Goal: Find specific page/section: Find specific page/section

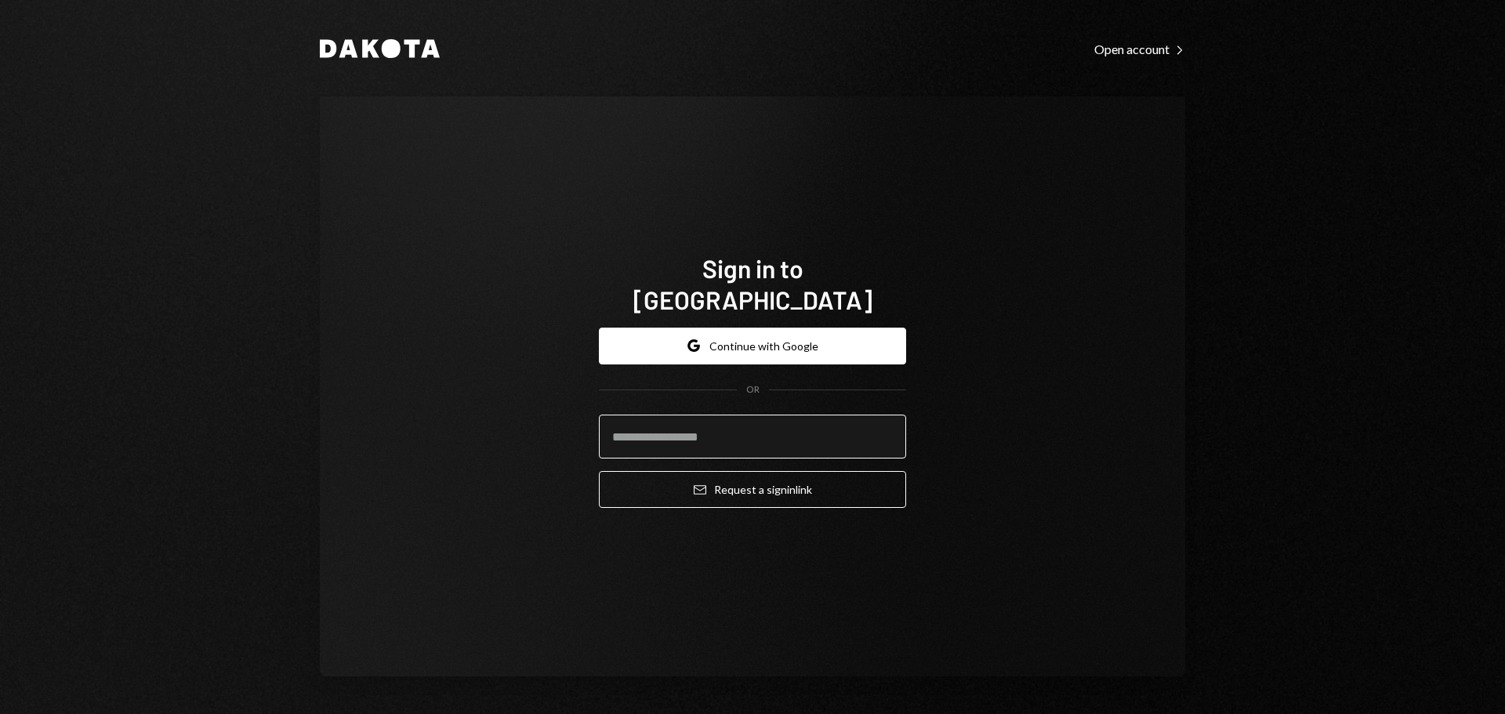
click at [663, 415] on input "email" at bounding box center [752, 437] width 307 height 44
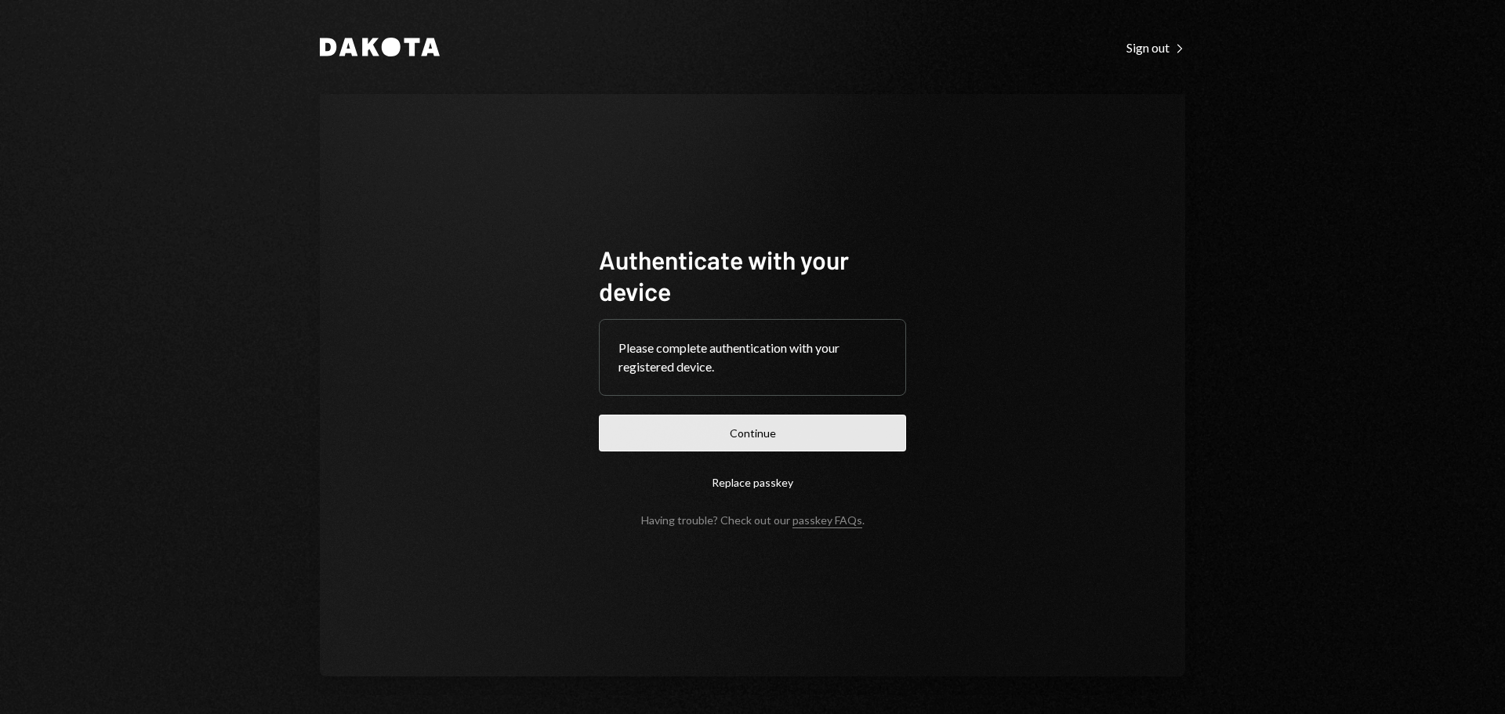
click at [659, 429] on button "Continue" at bounding box center [752, 433] width 307 height 37
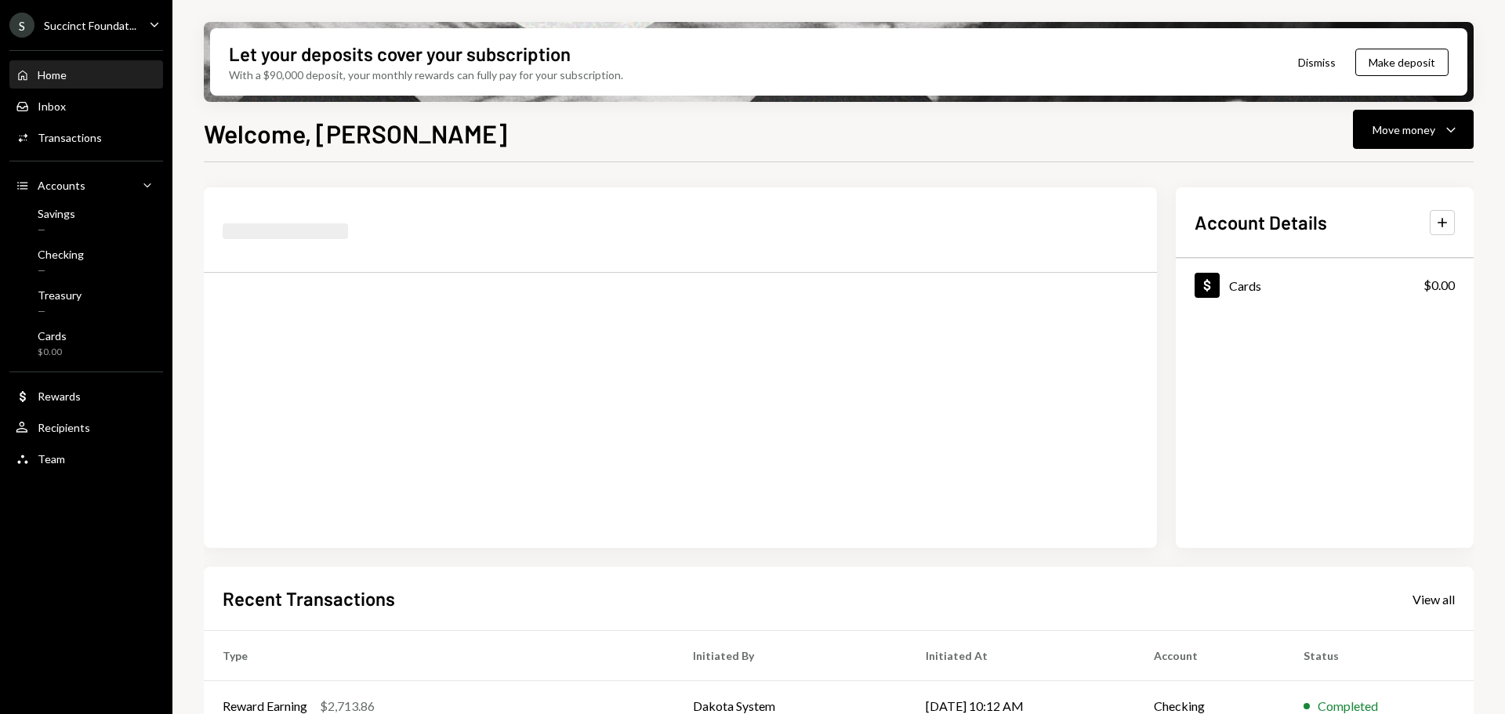
click at [131, 14] on div "S Succinct Foundat..." at bounding box center [72, 25] width 127 height 25
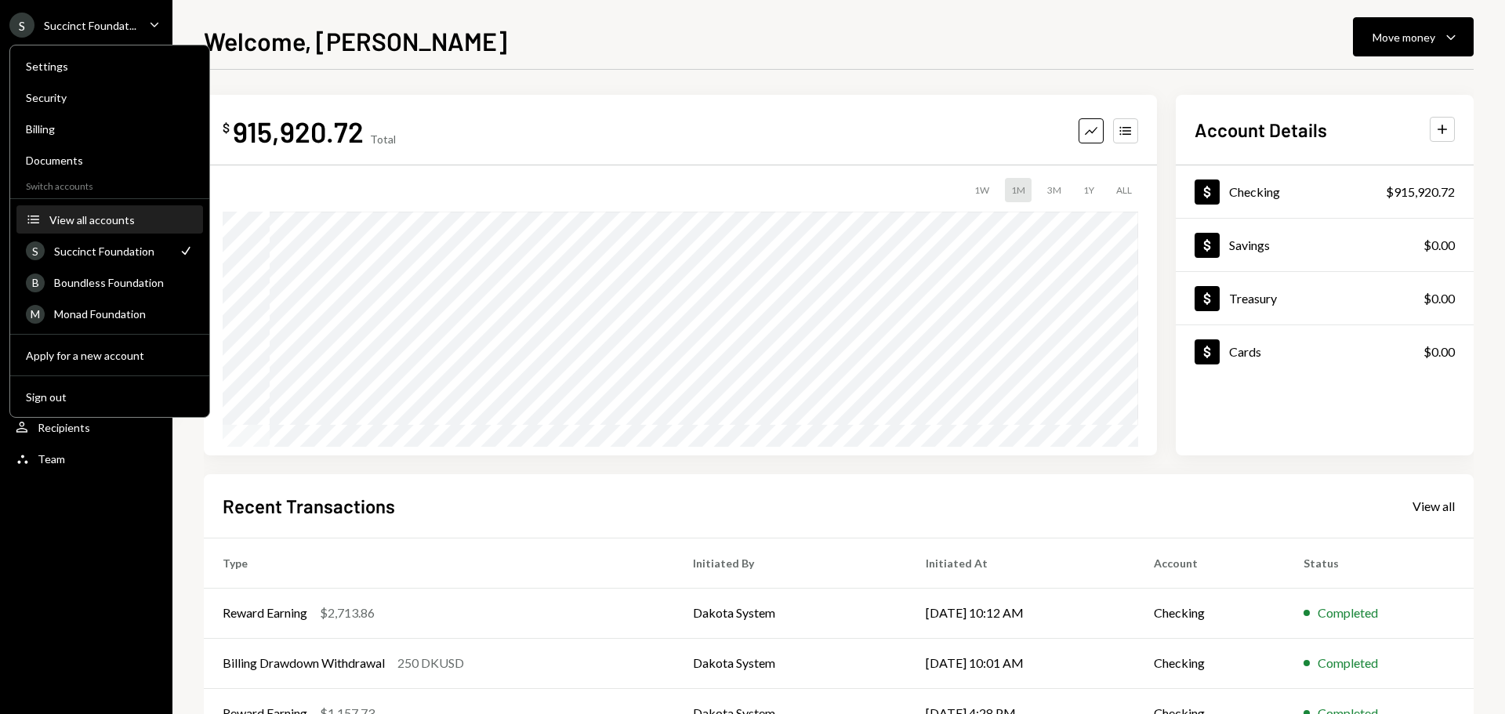
click at [104, 212] on button "Accounts View all accounts" at bounding box center [109, 220] width 187 height 28
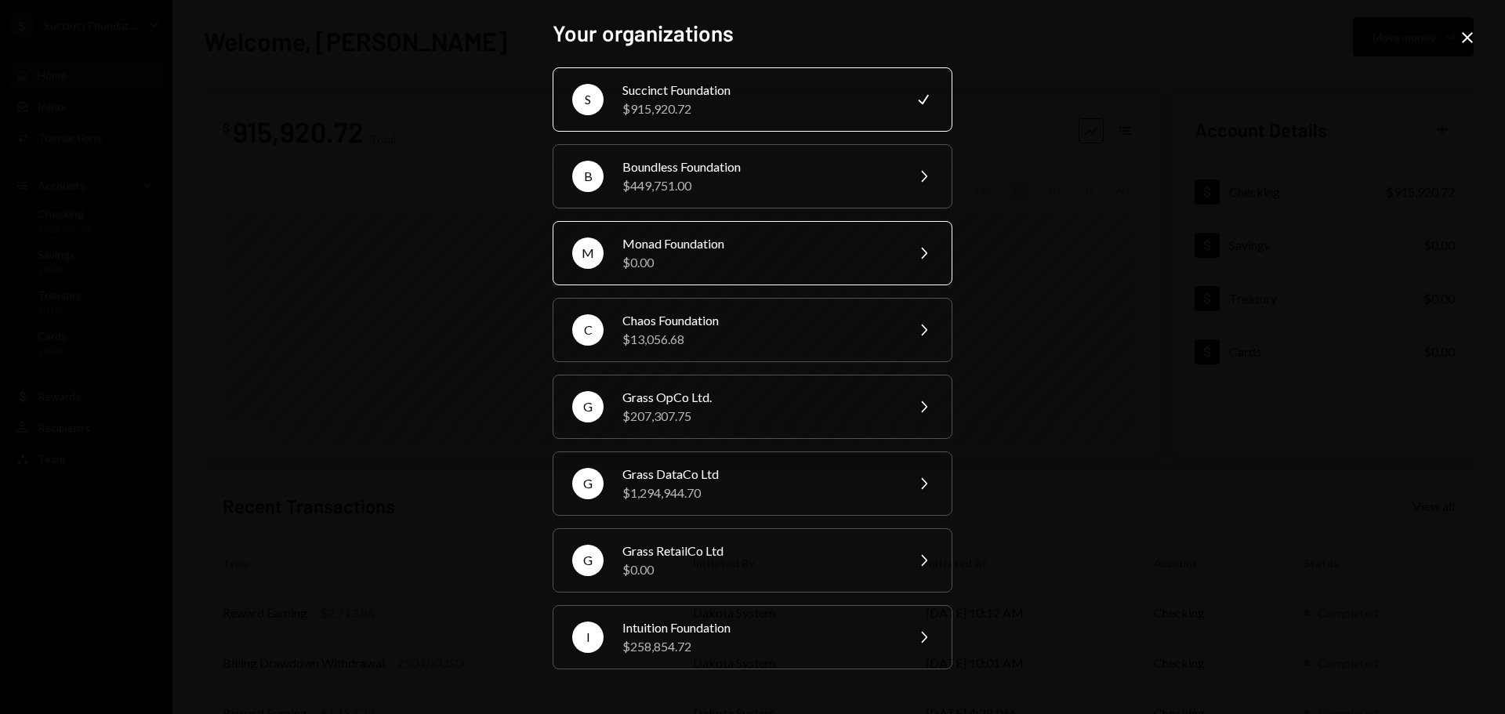
click at [743, 270] on div "$0.00" at bounding box center [759, 262] width 273 height 19
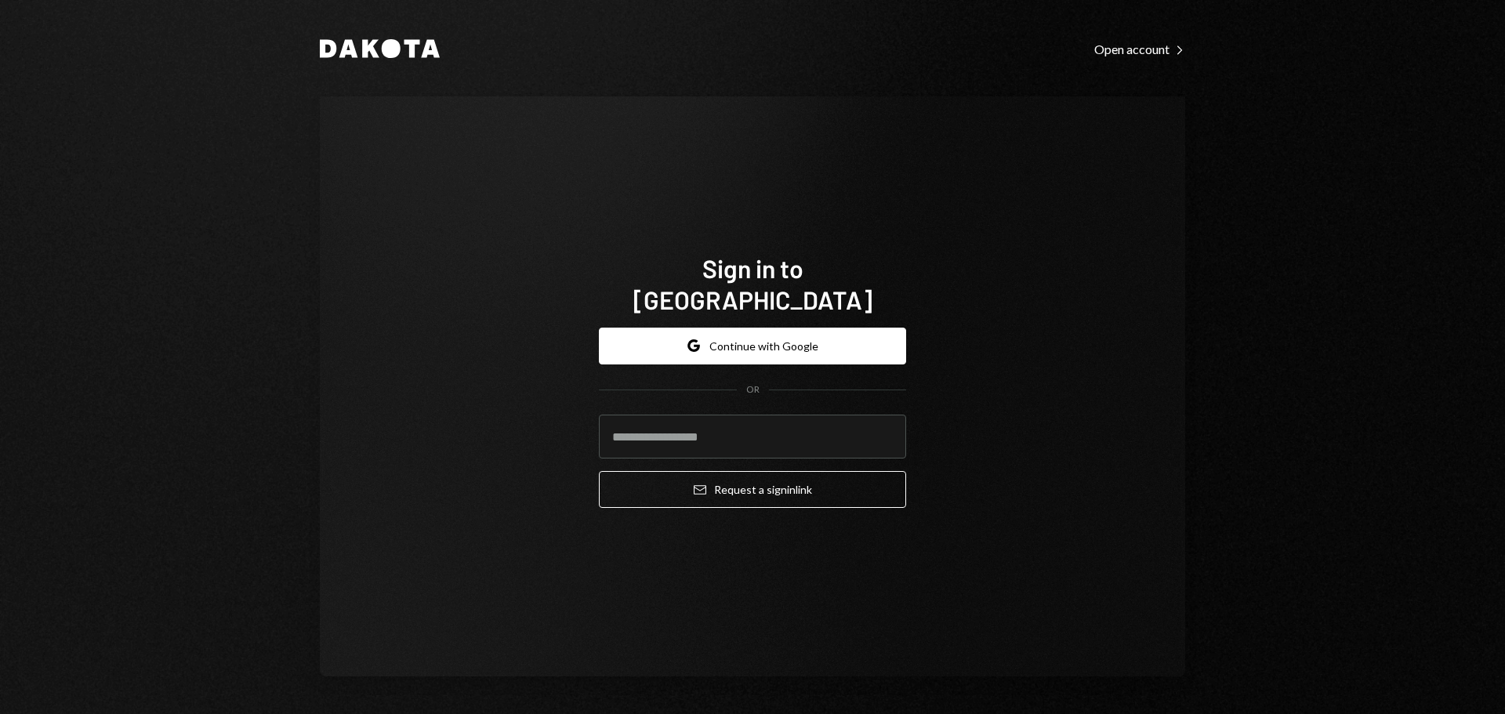
type input "**********"
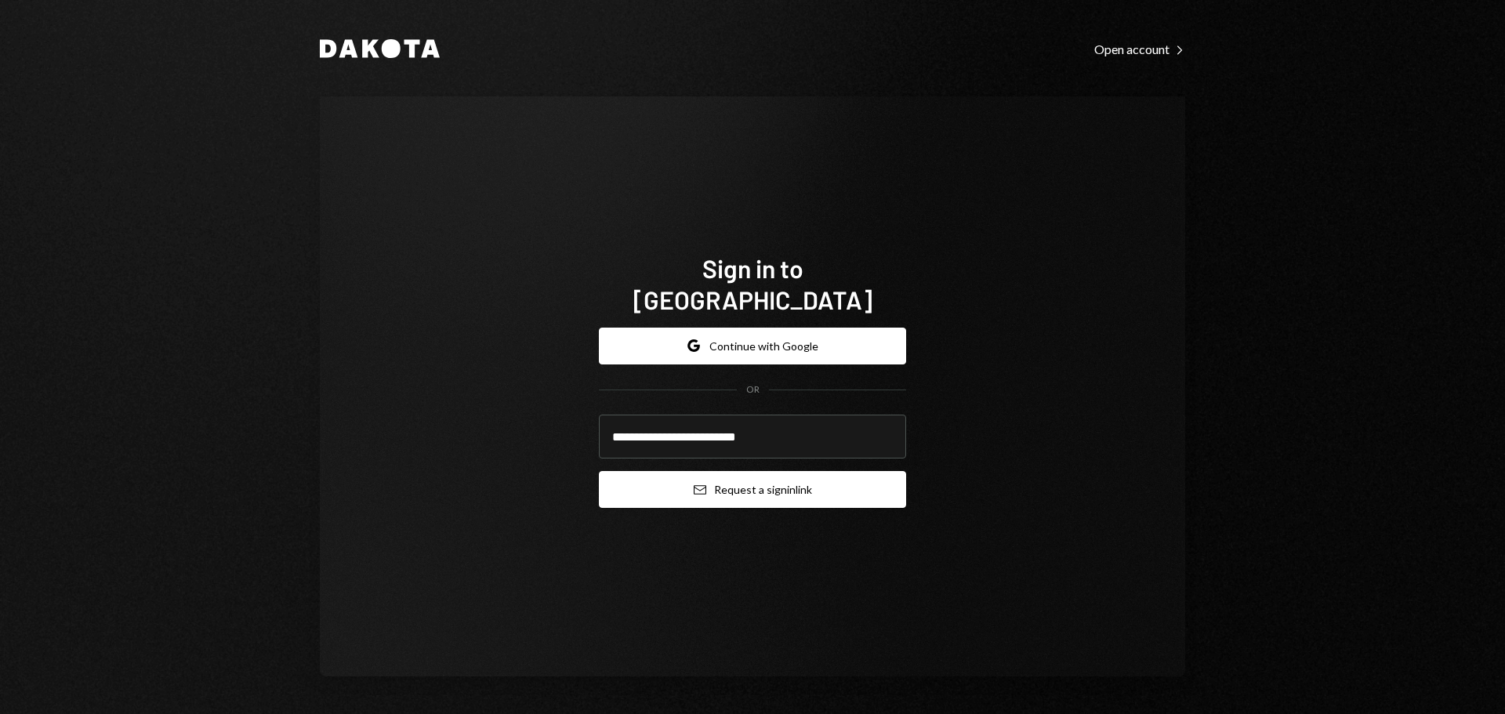
click at [730, 481] on button "Email Request a sign in link" at bounding box center [752, 489] width 307 height 37
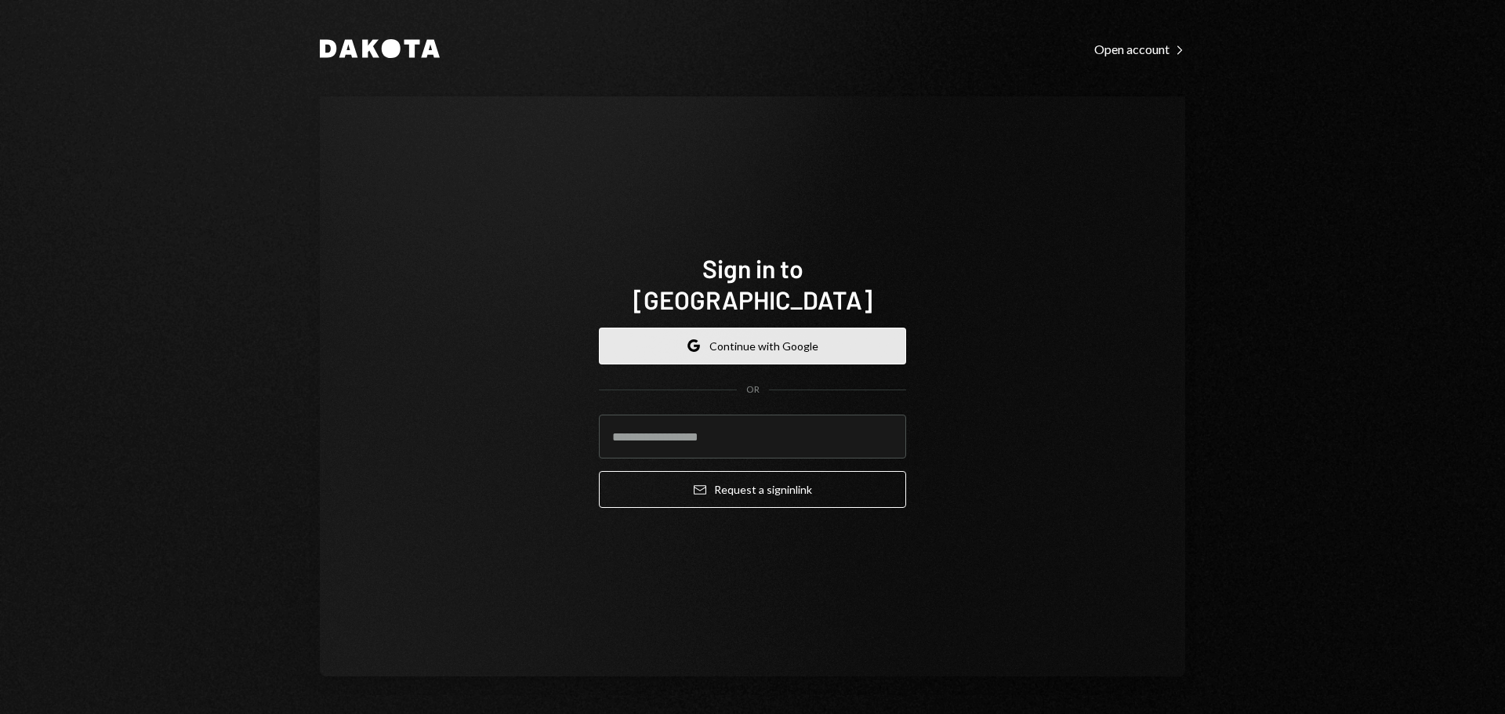
click at [754, 328] on button "Google Continue with Google" at bounding box center [752, 346] width 307 height 37
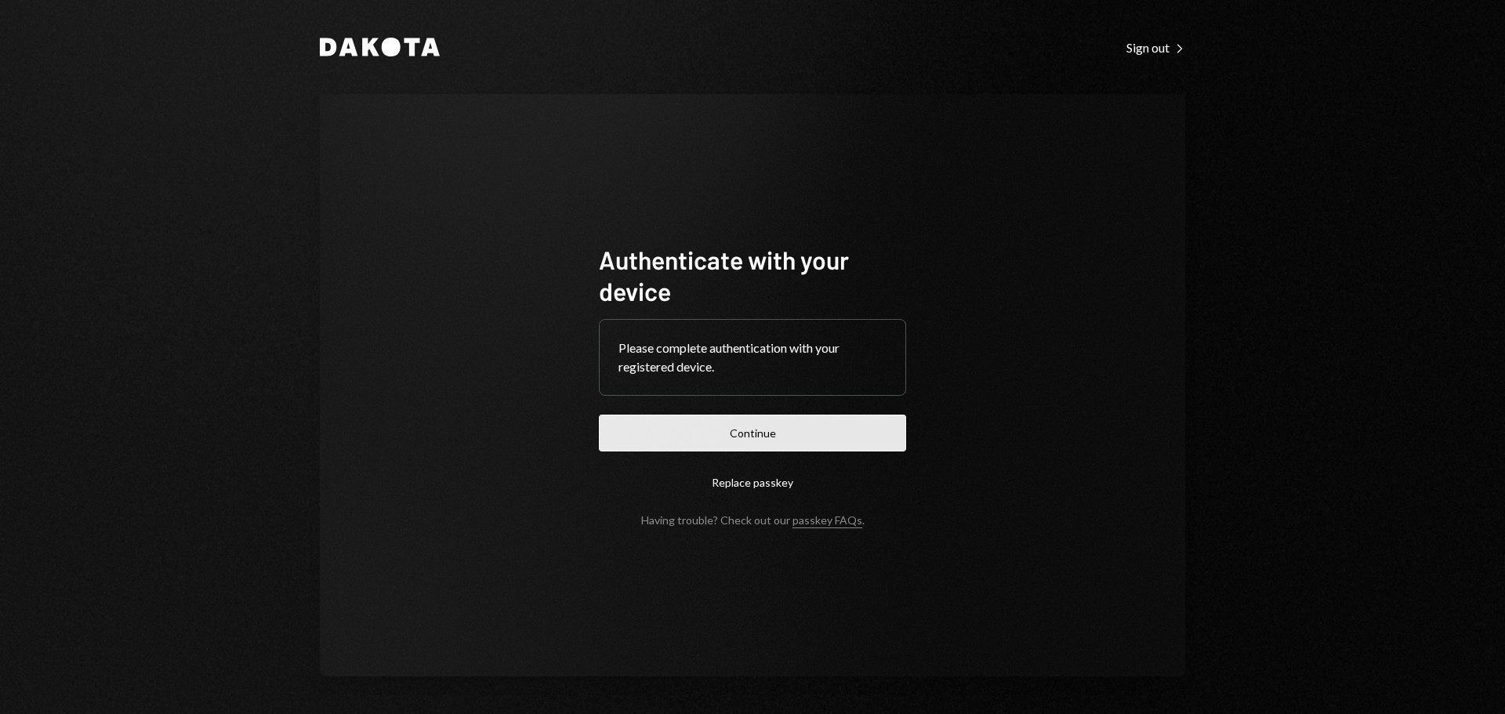
click at [721, 423] on button "Continue" at bounding box center [752, 433] width 307 height 37
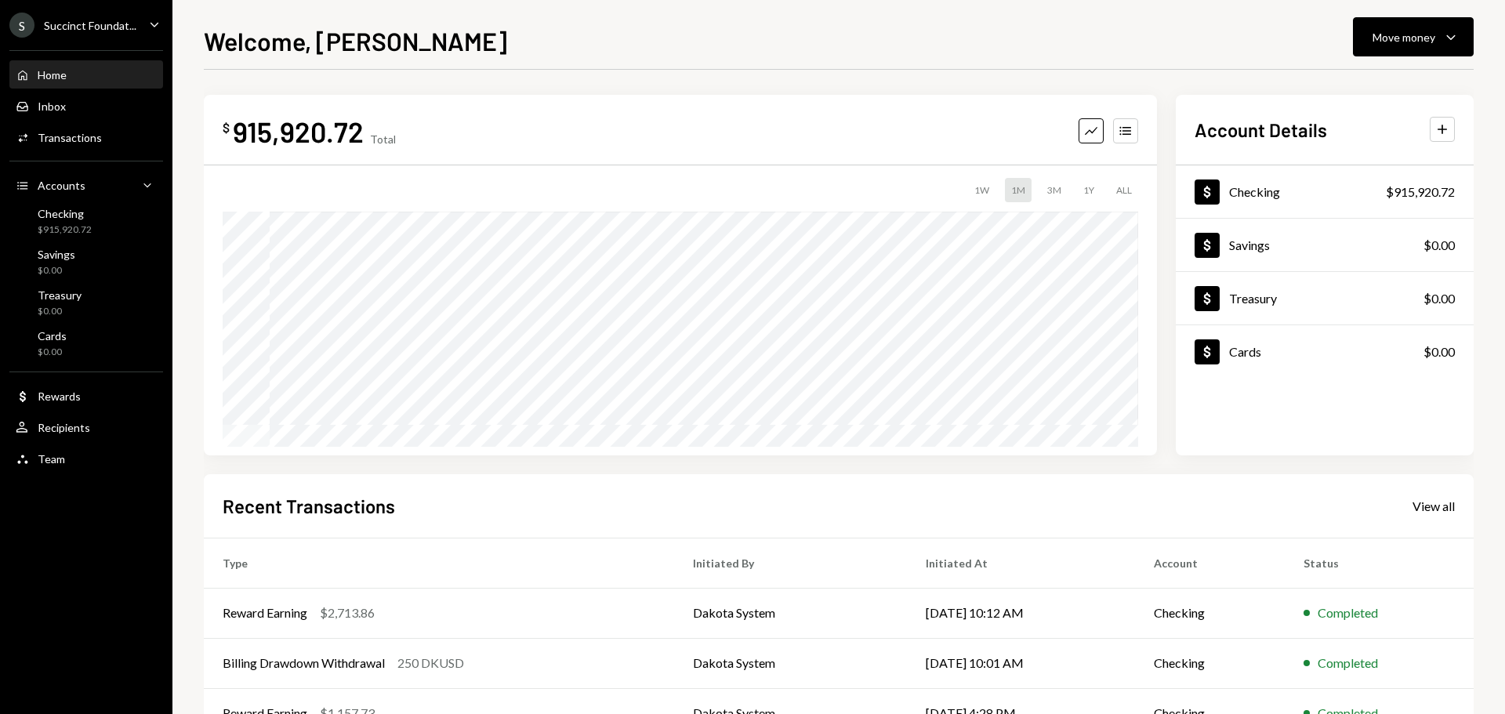
click at [100, 15] on div "S Succinct Foundat..." at bounding box center [72, 25] width 127 height 25
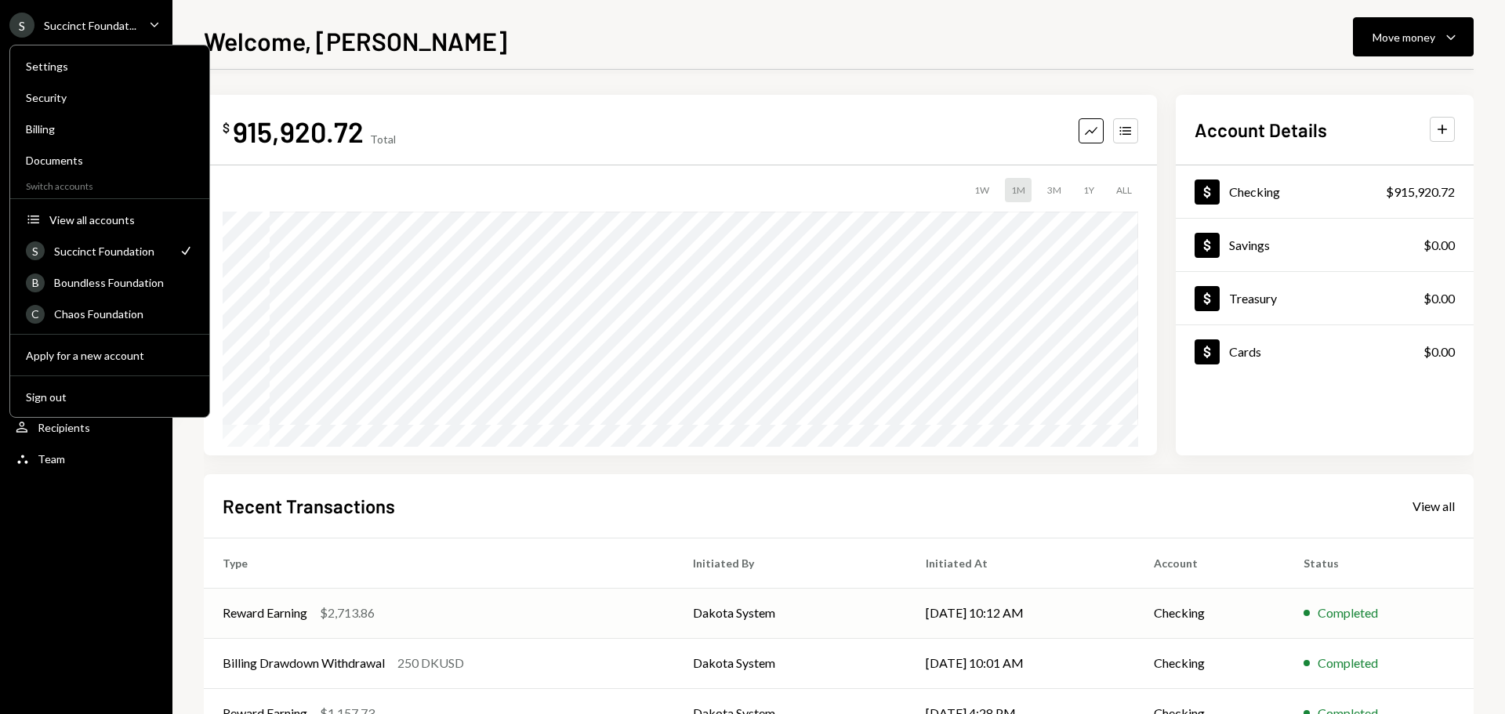
scroll to position [78, 0]
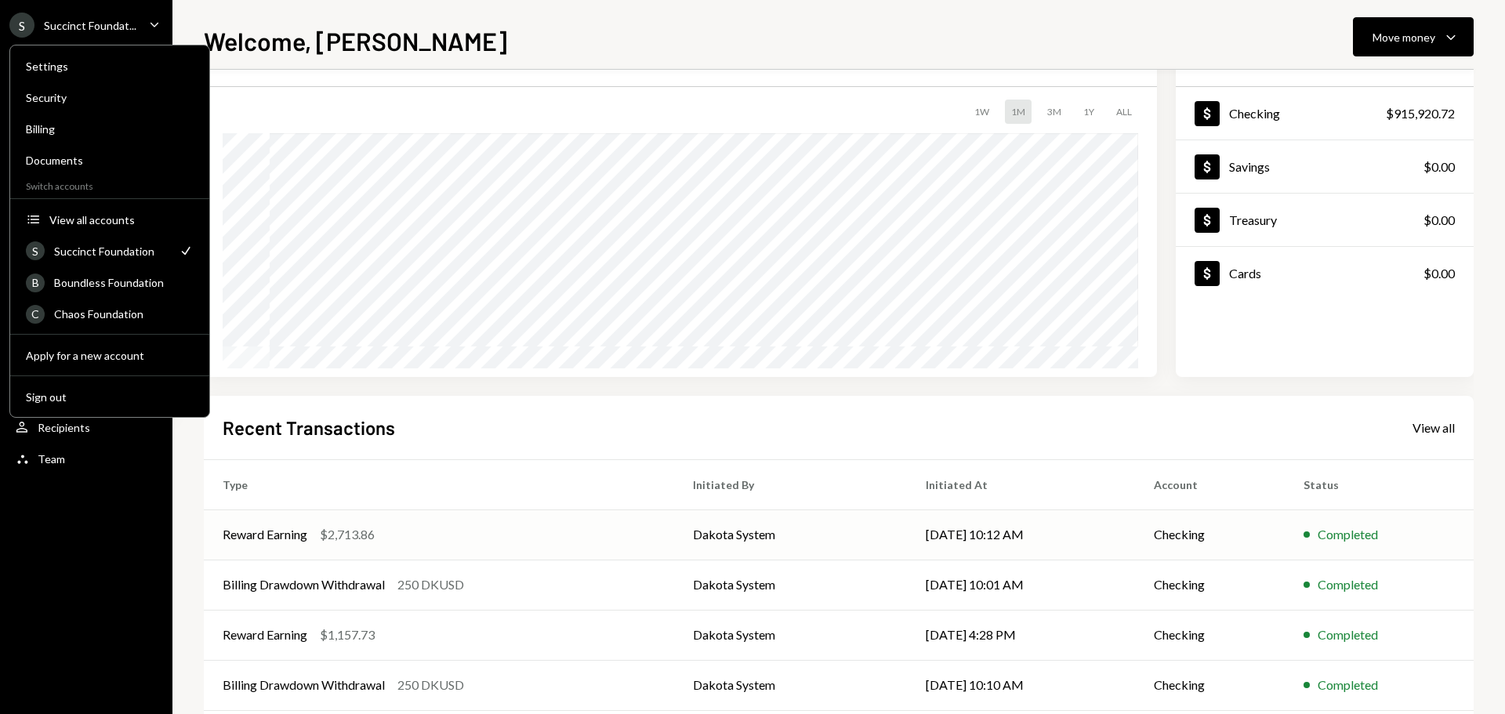
click at [359, 537] on div "$2,713.86" at bounding box center [347, 534] width 55 height 19
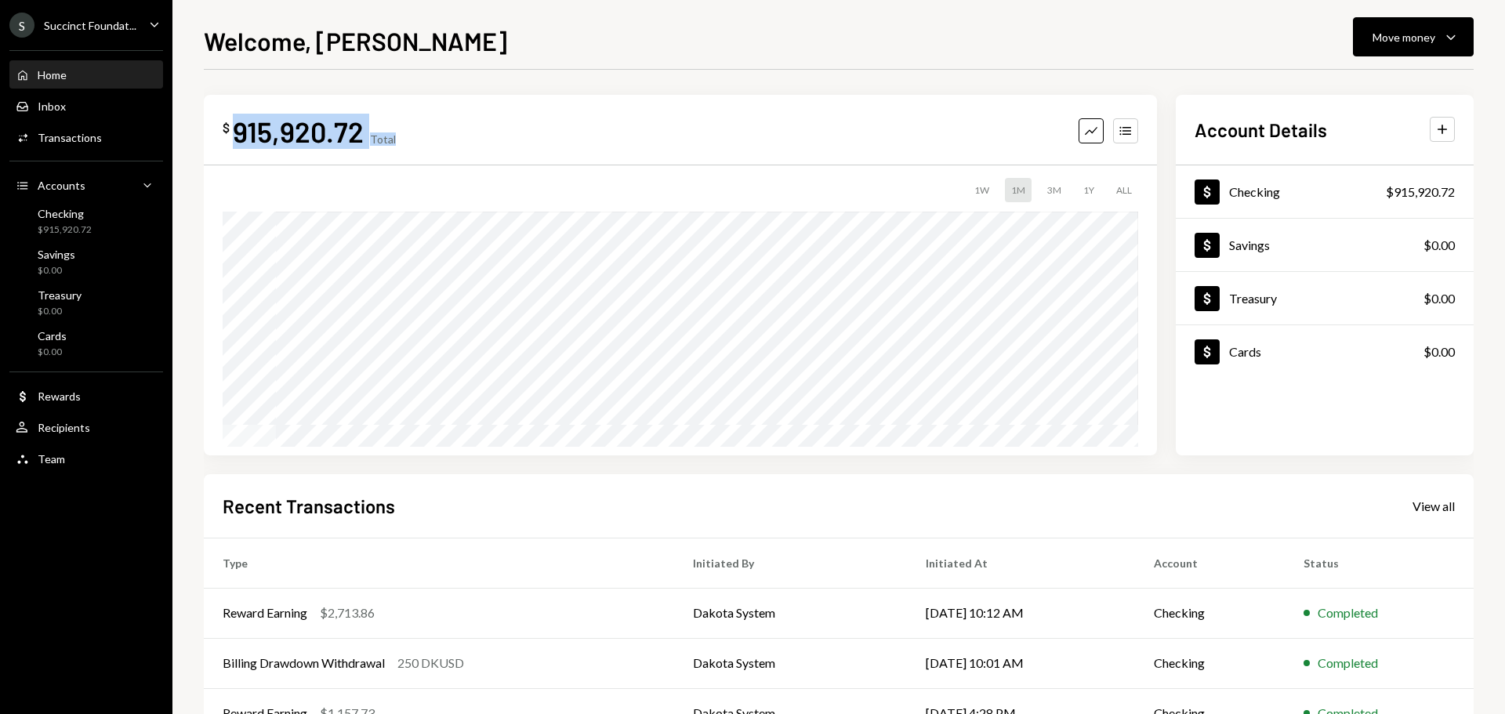
drag, startPoint x: 234, startPoint y: 134, endPoint x: 430, endPoint y: 125, distance: 197.0
click at [430, 125] on div "$ 915,920.72 Total Graph Accounts" at bounding box center [681, 131] width 916 height 35
click at [64, 14] on div "S Succinct Foundat..." at bounding box center [72, 25] width 127 height 25
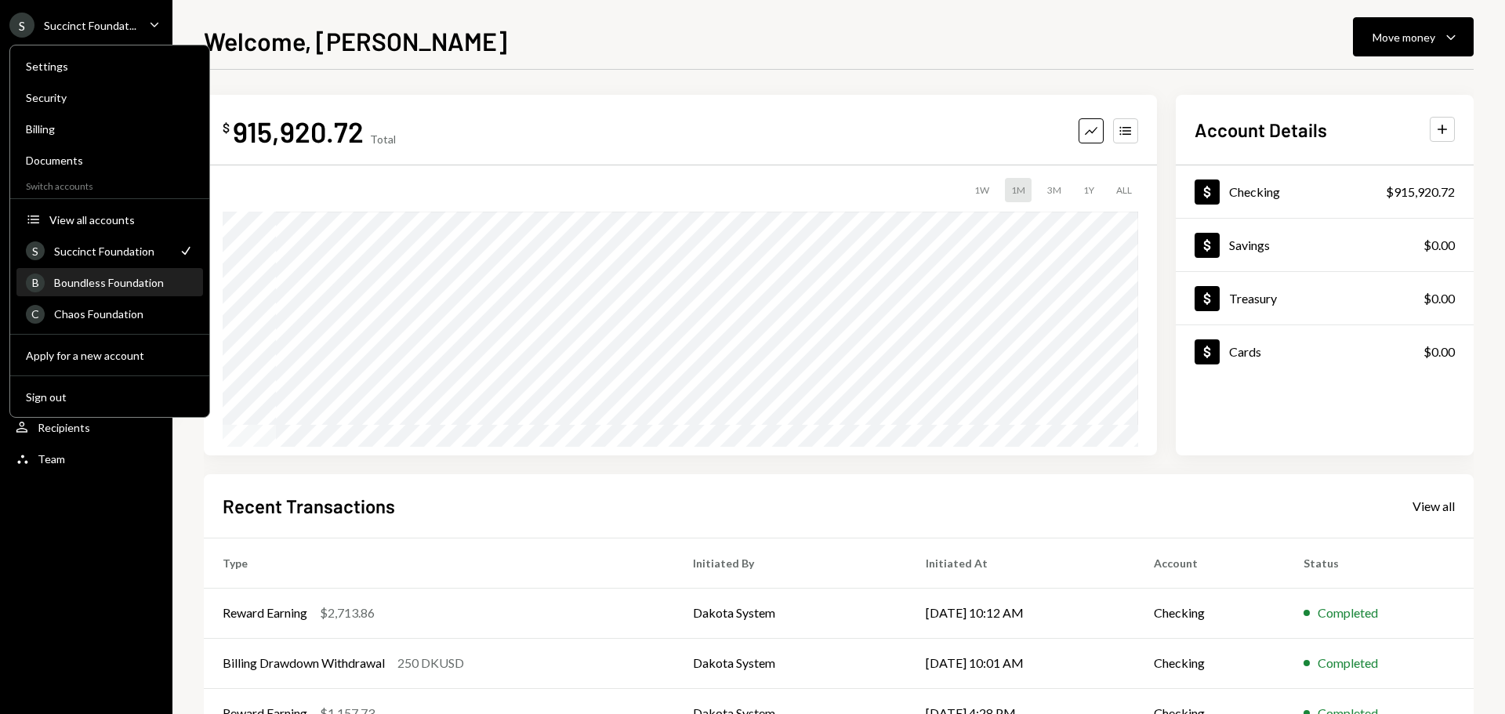
click at [93, 283] on div "Boundless Foundation" at bounding box center [124, 282] width 140 height 13
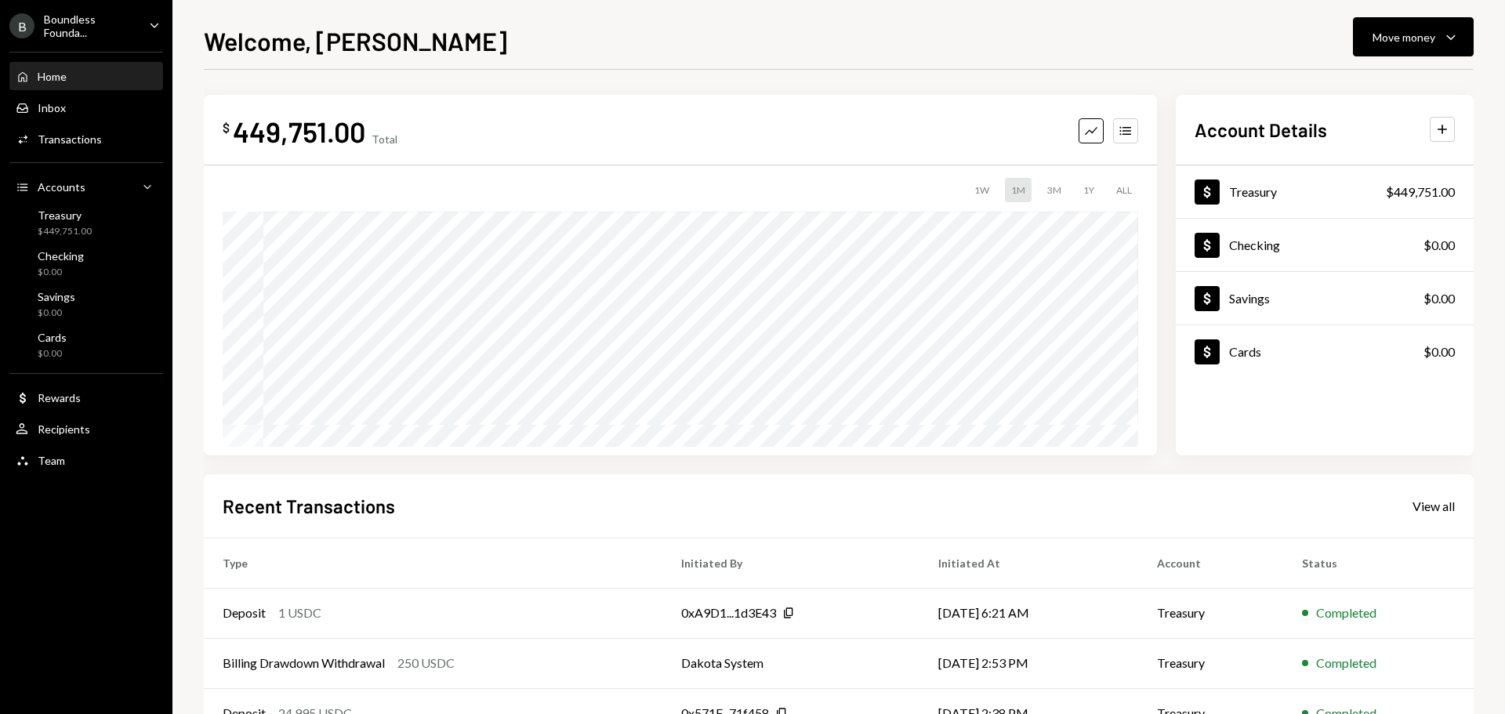
click at [82, 35] on div "Boundless Founda..." at bounding box center [90, 26] width 93 height 27
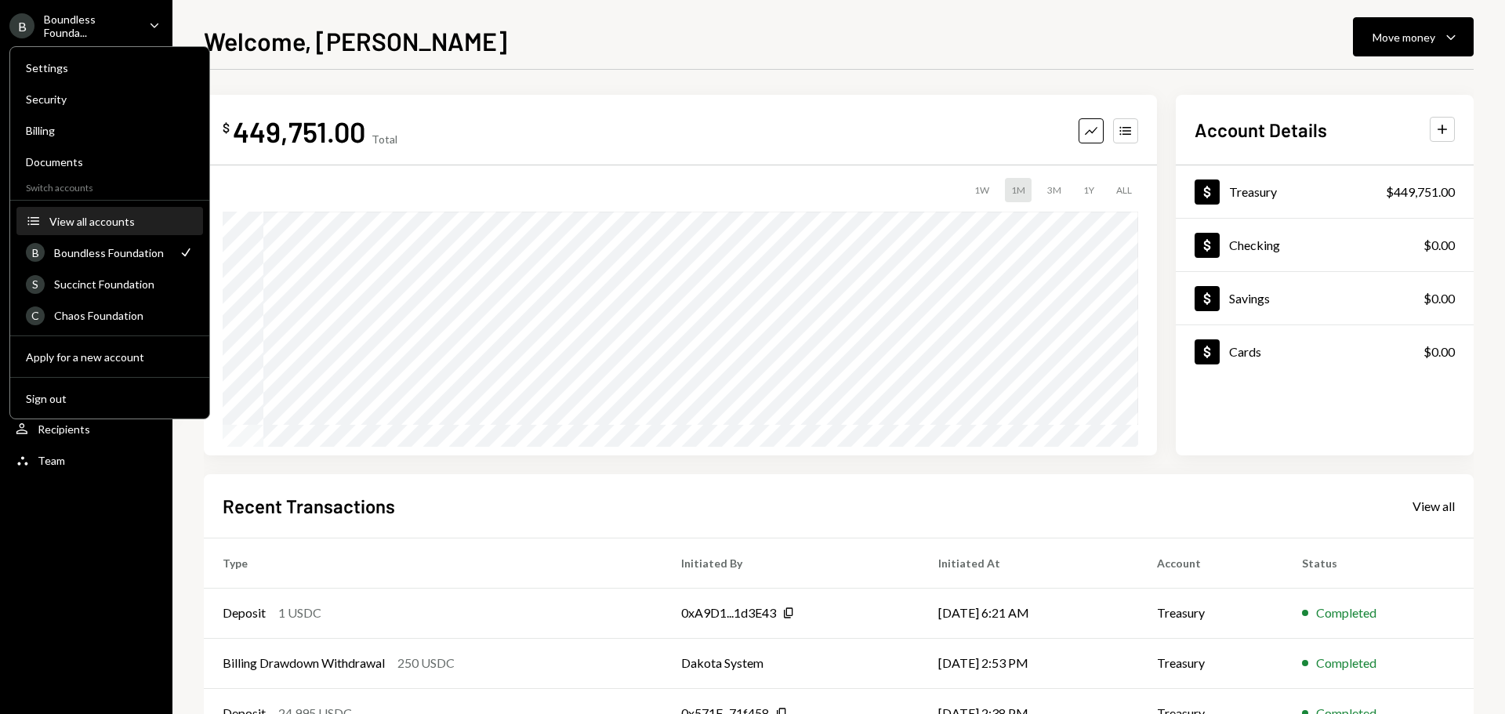
click at [84, 222] on div "View all accounts" at bounding box center [121, 221] width 144 height 13
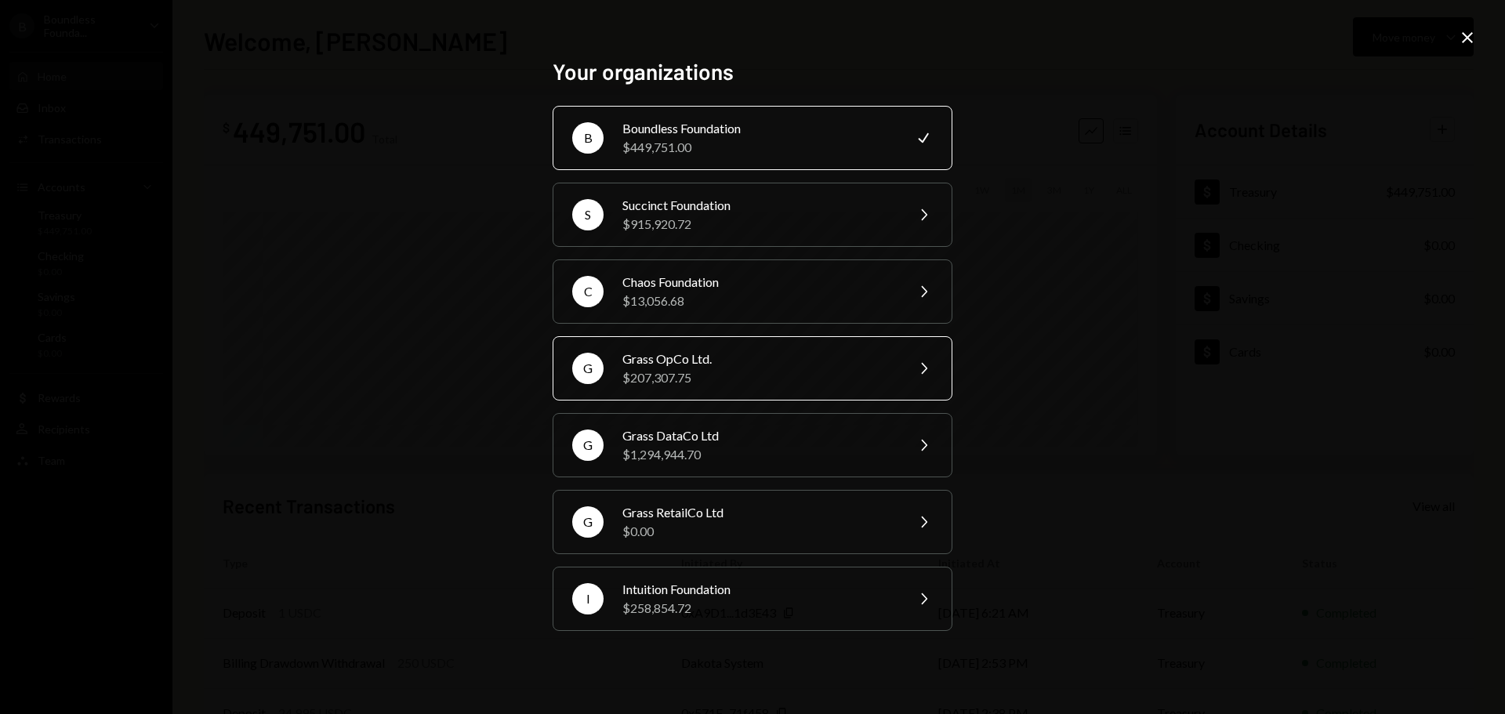
click at [708, 361] on div "Grass OpCo Ltd." at bounding box center [759, 359] width 273 height 19
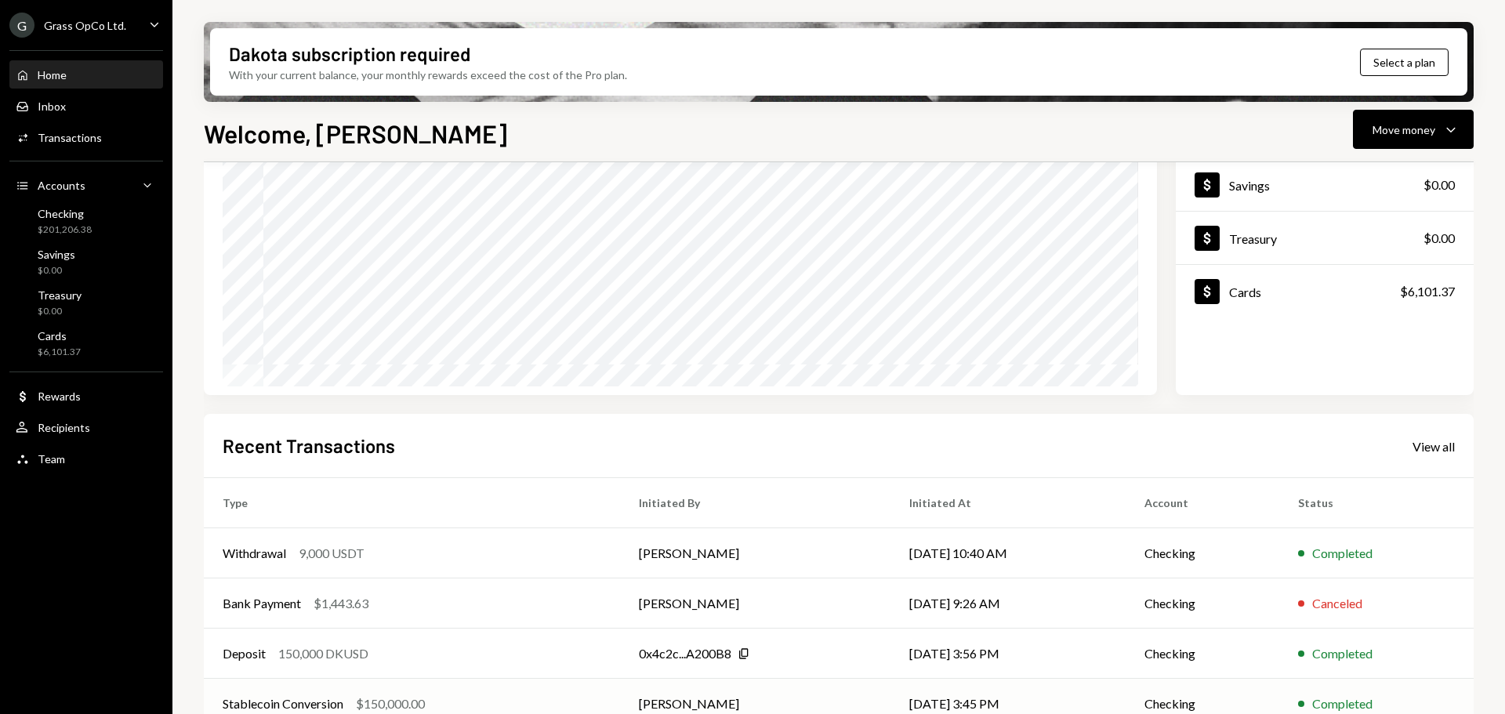
scroll to position [231, 0]
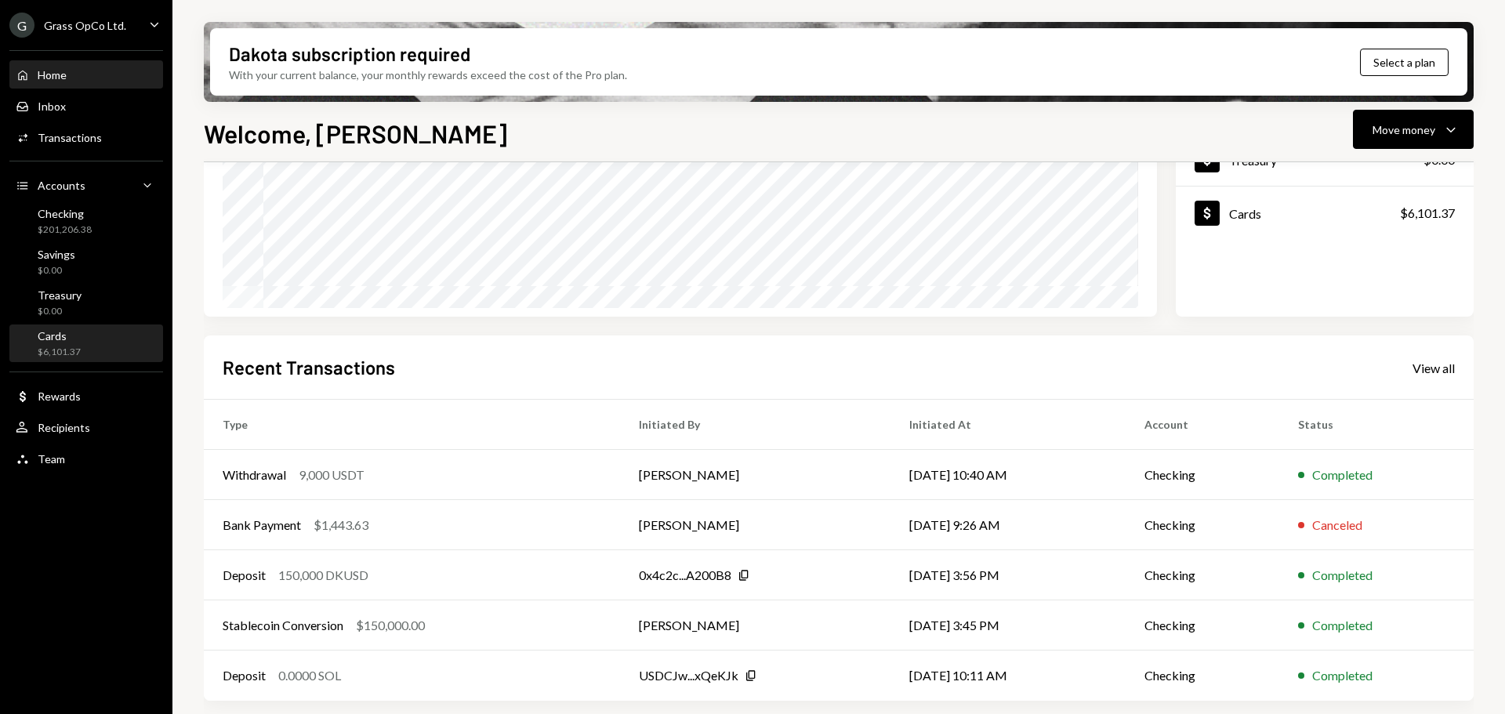
click at [71, 331] on div "Cards" at bounding box center [59, 335] width 43 height 13
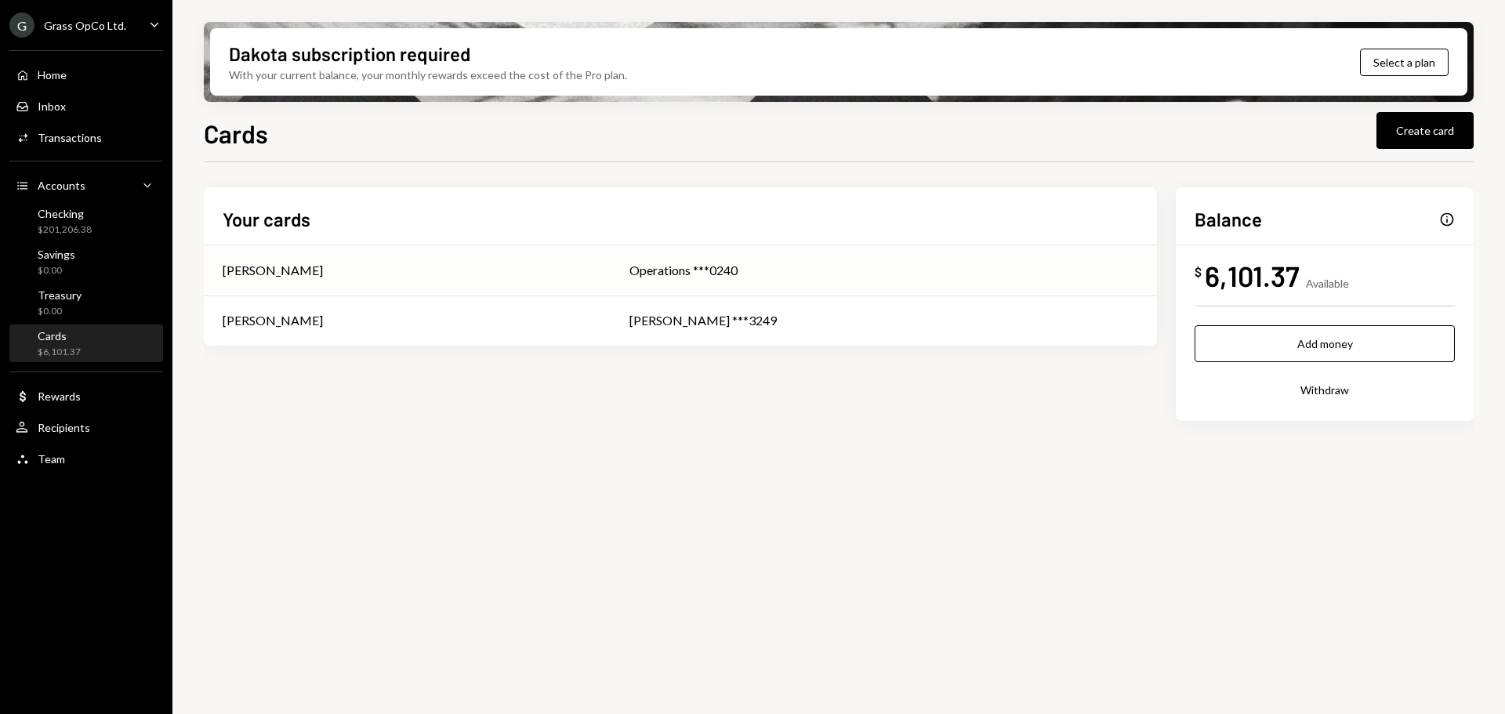
click at [804, 271] on div "Operations ***0240" at bounding box center [884, 270] width 509 height 19
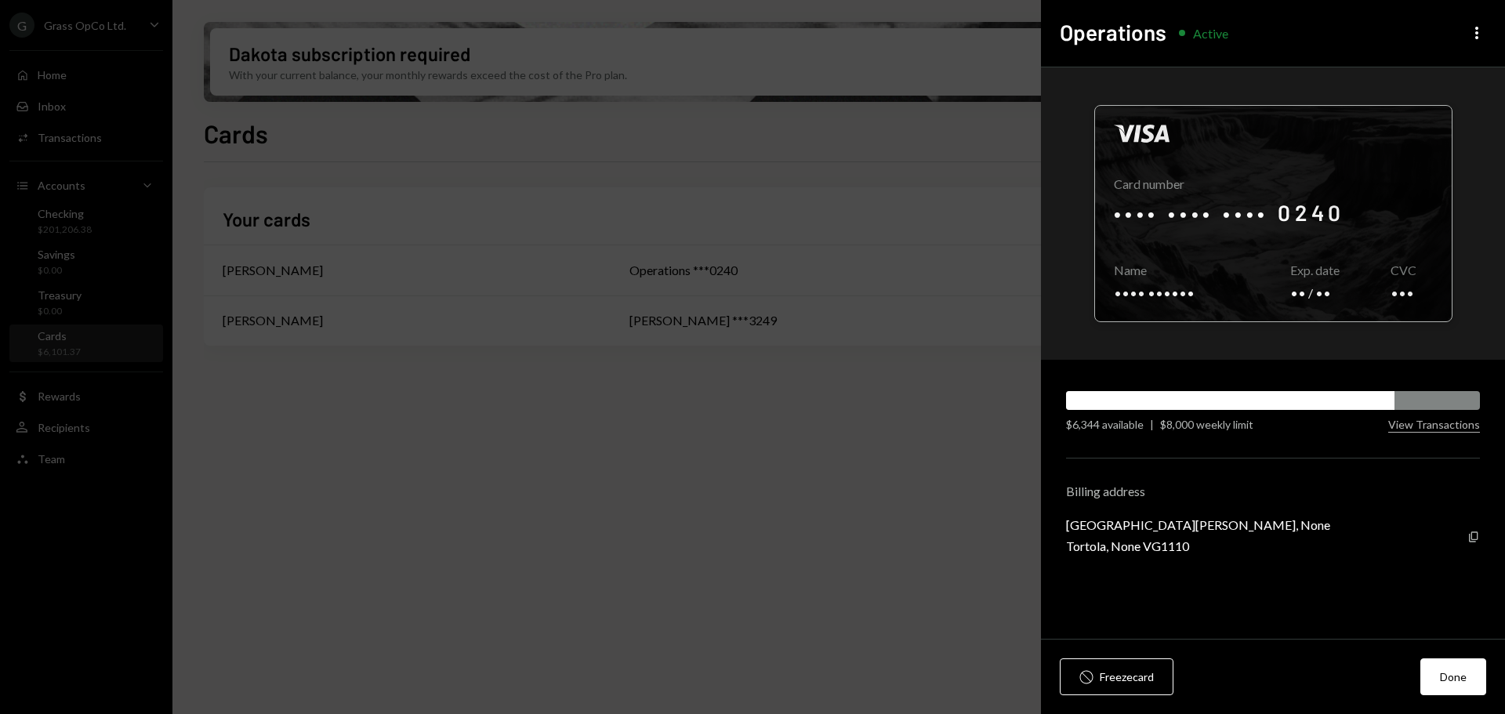
click at [1164, 289] on div at bounding box center [1273, 214] width 357 height 216
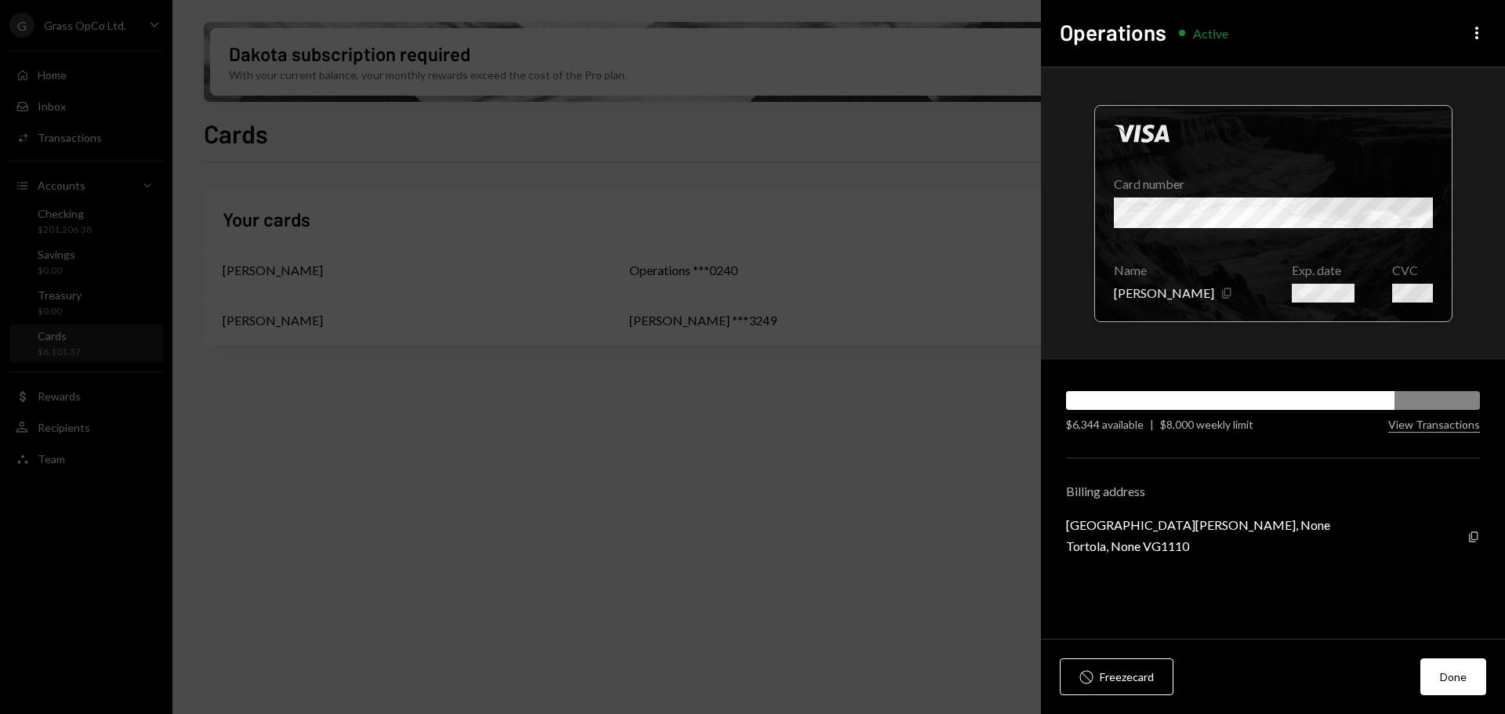
click at [1233, 287] on icon "Copy" at bounding box center [1227, 293] width 13 height 13
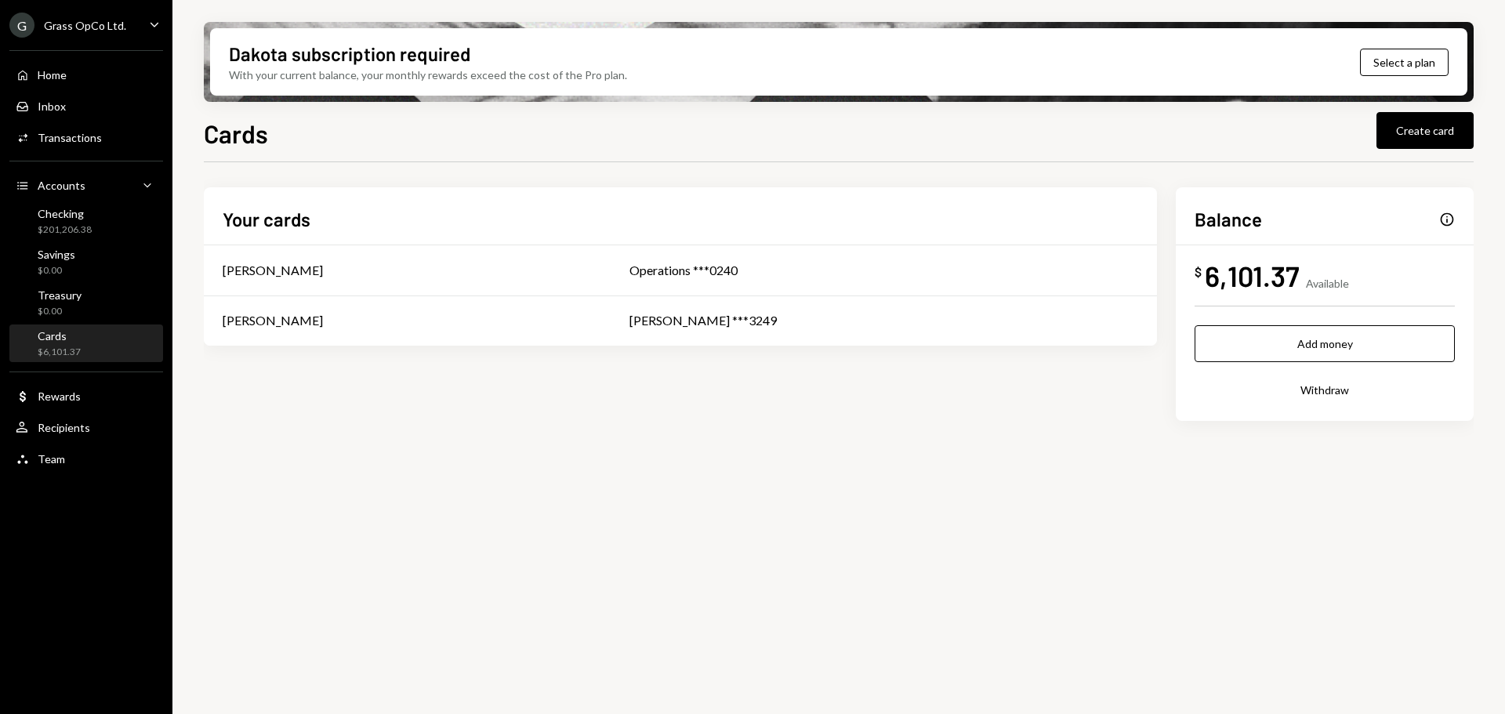
drag, startPoint x: 467, startPoint y: 257, endPoint x: 85, endPoint y: 16, distance: 451.8
click at [88, 21] on div "Grass OpCo Ltd." at bounding box center [85, 25] width 82 height 13
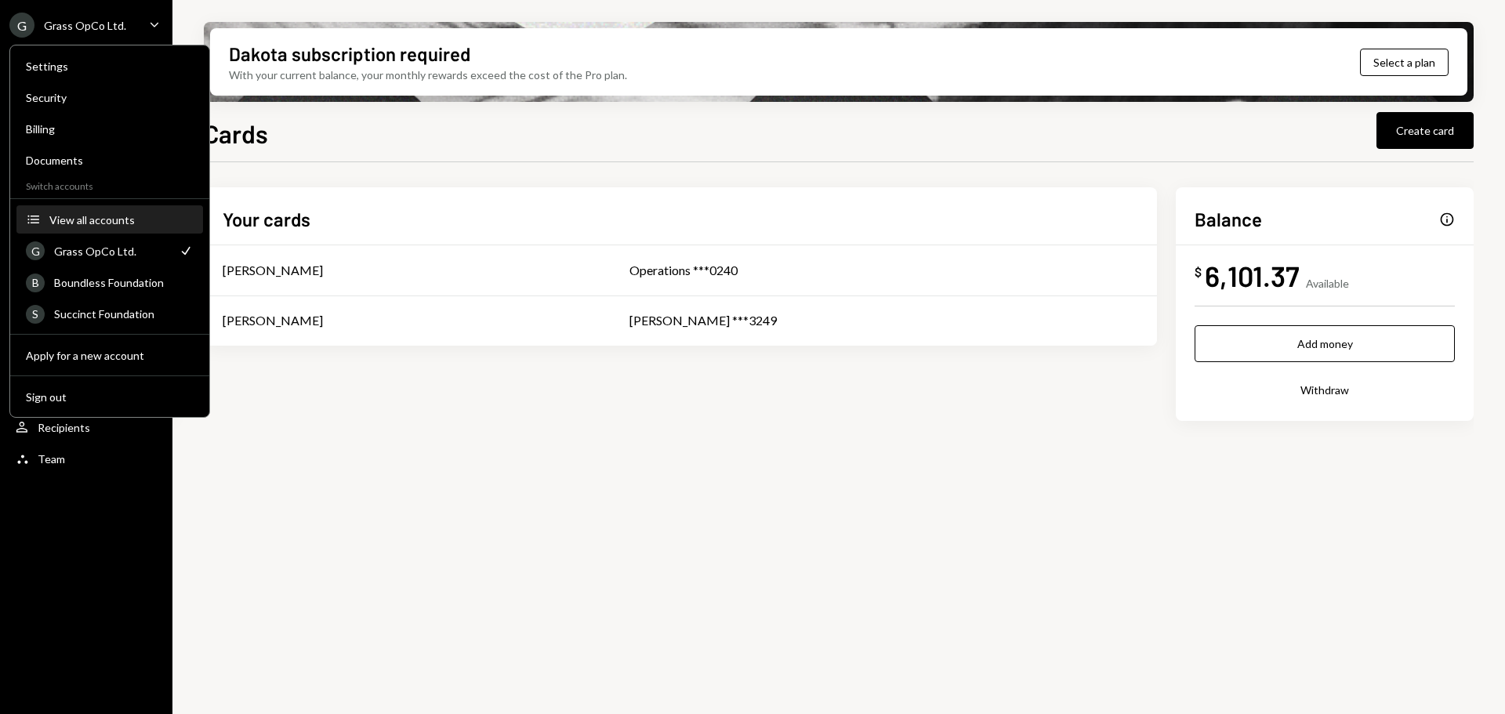
click at [111, 228] on button "Accounts View all accounts" at bounding box center [109, 220] width 187 height 28
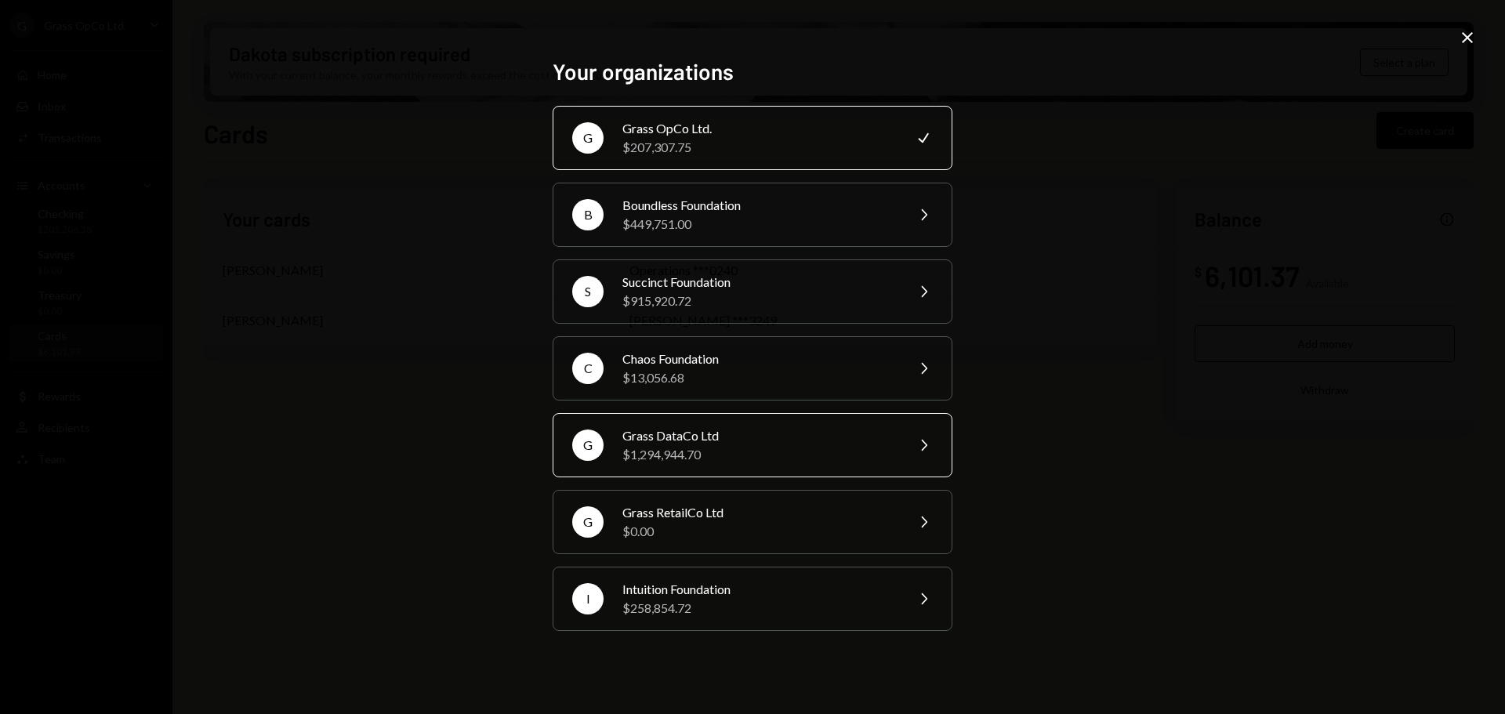
click at [758, 442] on div "Grass DataCo Ltd" at bounding box center [759, 436] width 273 height 19
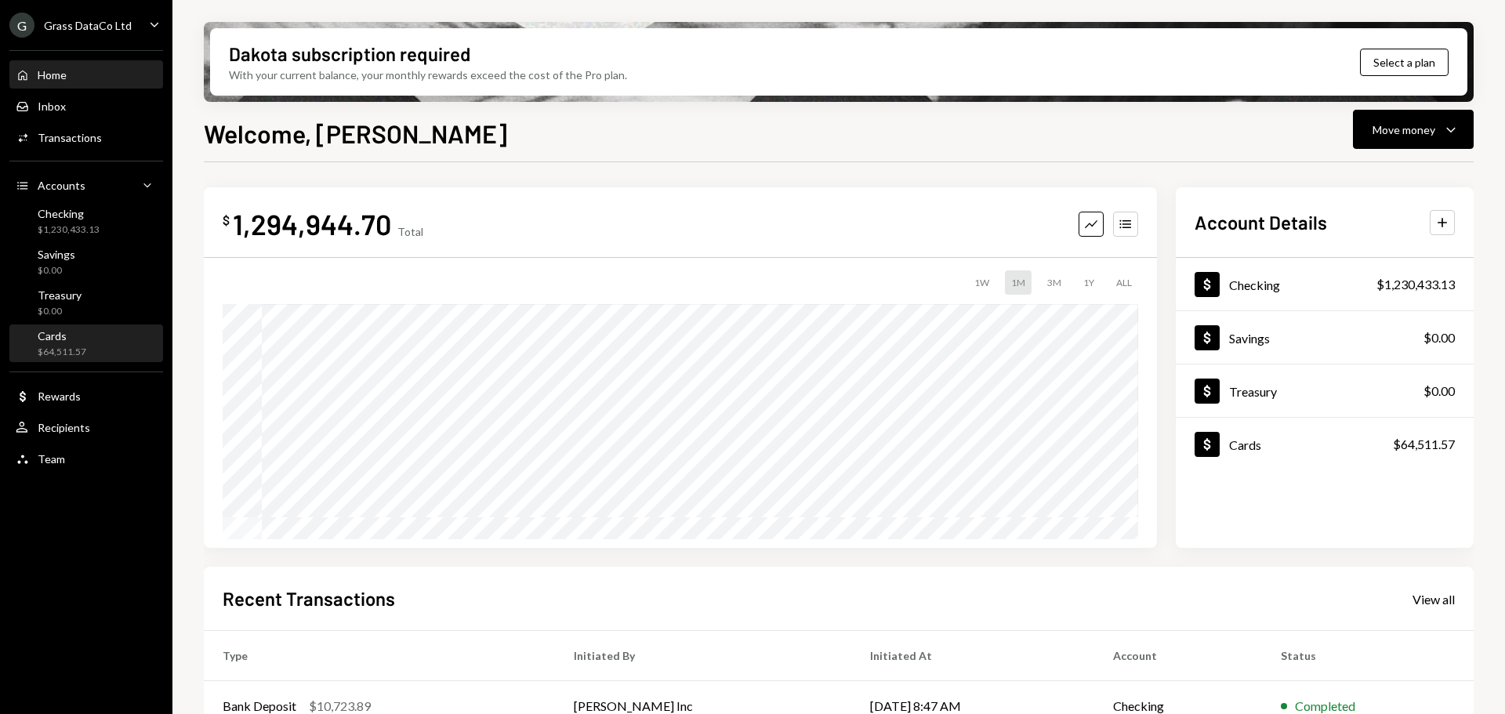
click at [56, 351] on div "$64,511.57" at bounding box center [62, 352] width 49 height 13
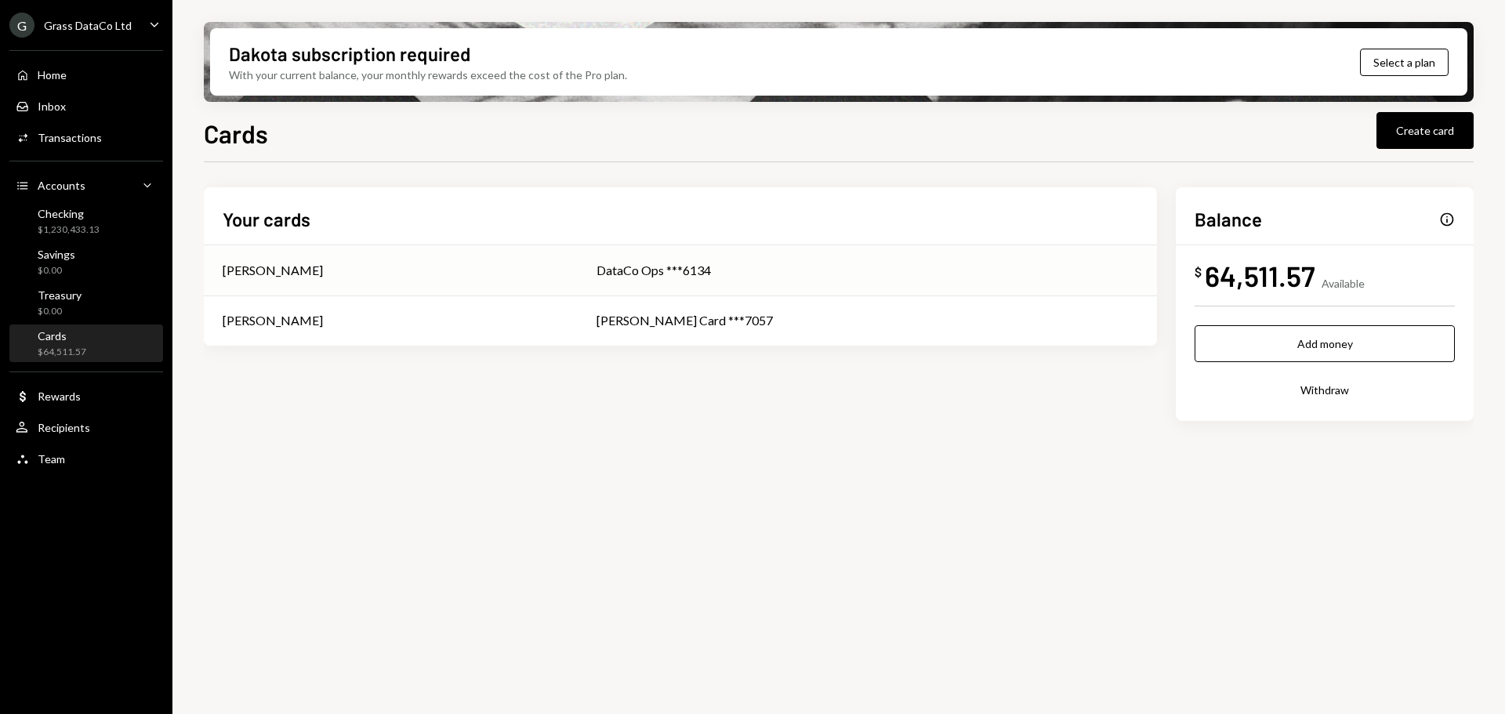
click at [559, 275] on div "[PERSON_NAME]" at bounding box center [391, 270] width 336 height 19
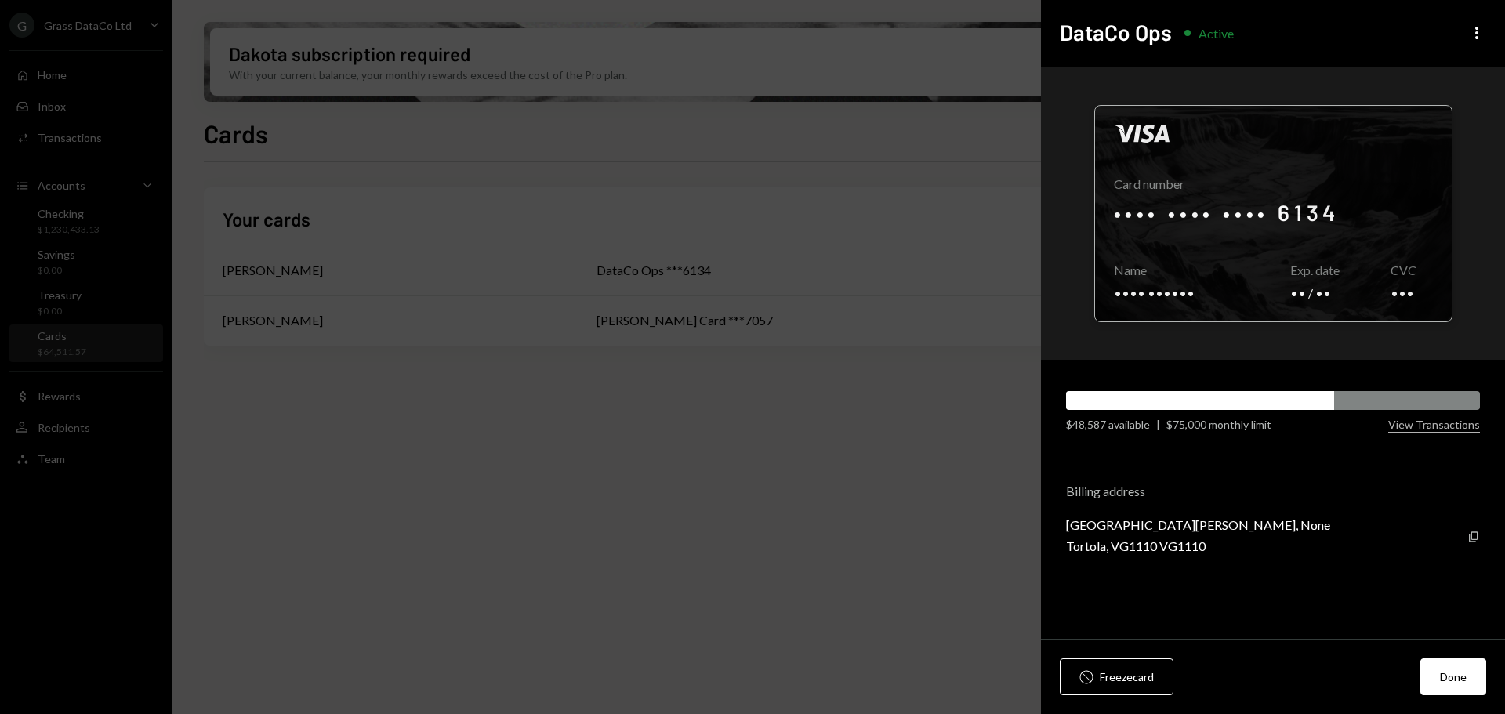
click at [1175, 296] on div at bounding box center [1273, 214] width 357 height 216
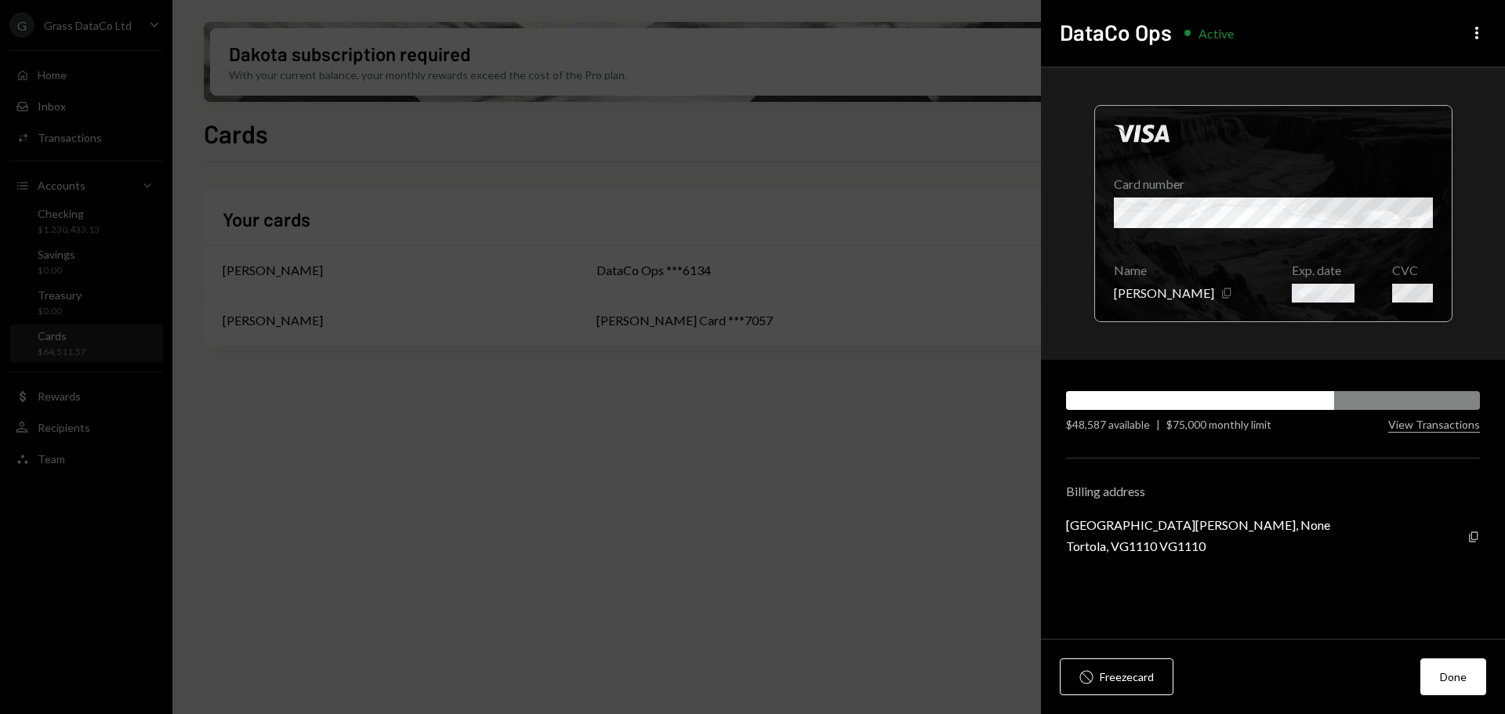
click at [1221, 291] on icon "Copy" at bounding box center [1227, 293] width 13 height 13
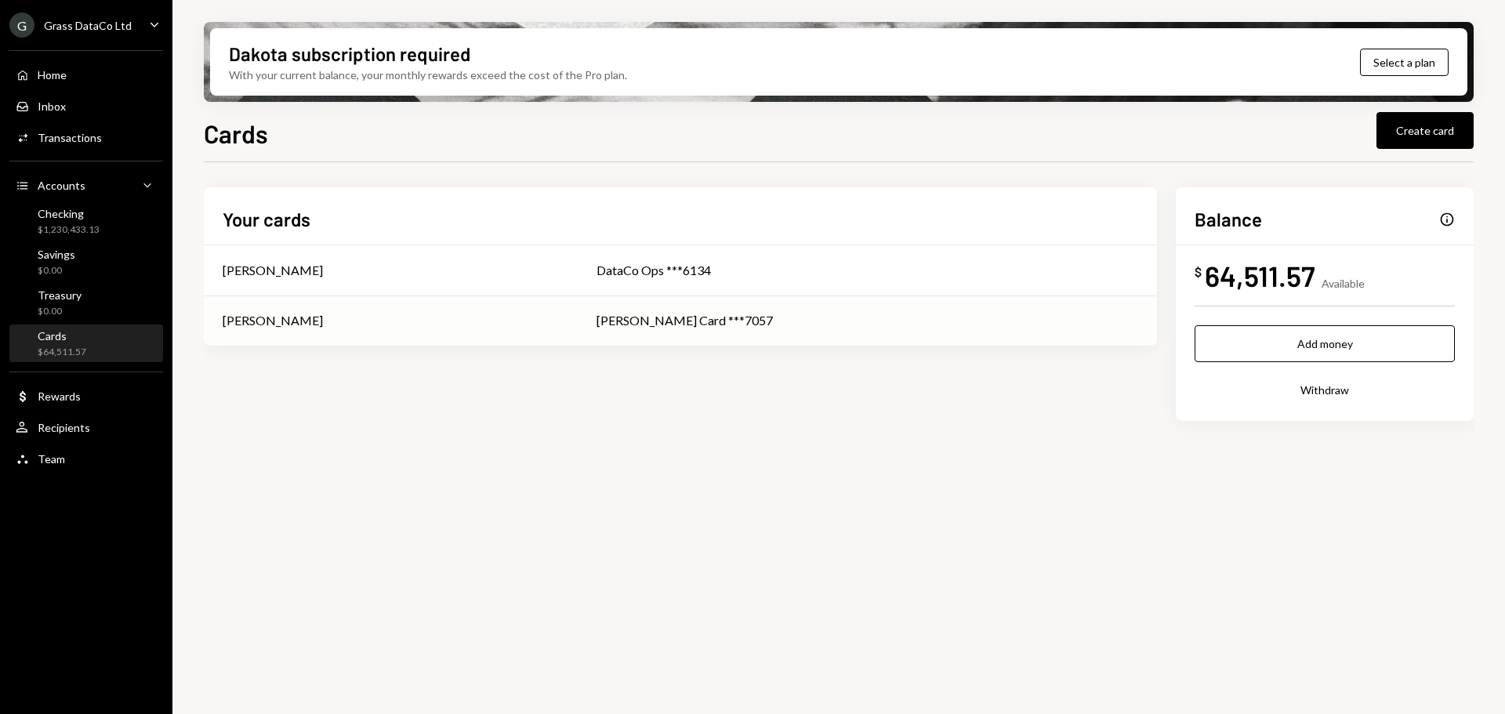
click at [773, 318] on div "[PERSON_NAME] Card ***7057" at bounding box center [868, 320] width 542 height 19
click at [124, 29] on div "Grass DataCo Ltd" at bounding box center [88, 25] width 88 height 13
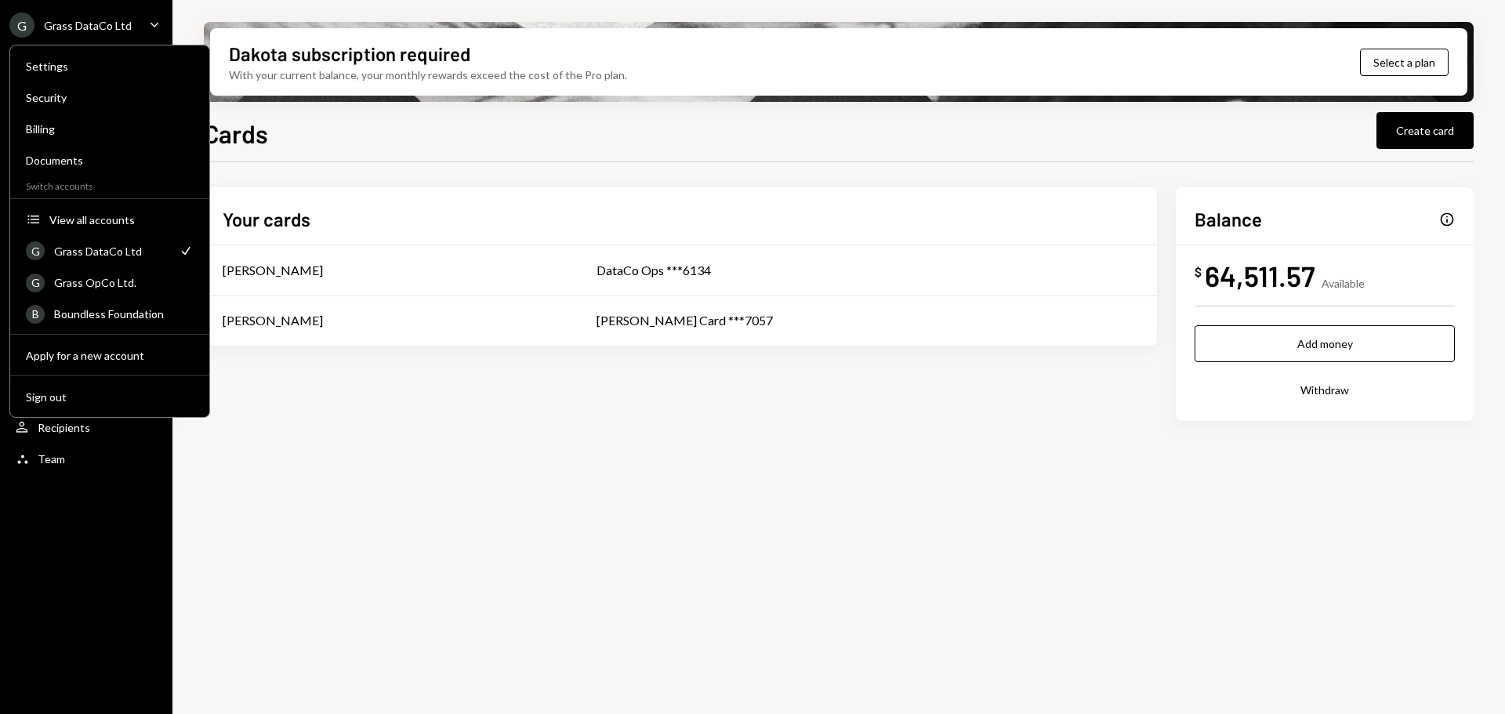
click at [853, 576] on div "Your cards [PERSON_NAME] DataCo Ops ***6134 [PERSON_NAME] - OLD [PERSON_NAME] C…" at bounding box center [839, 447] width 1270 height 570
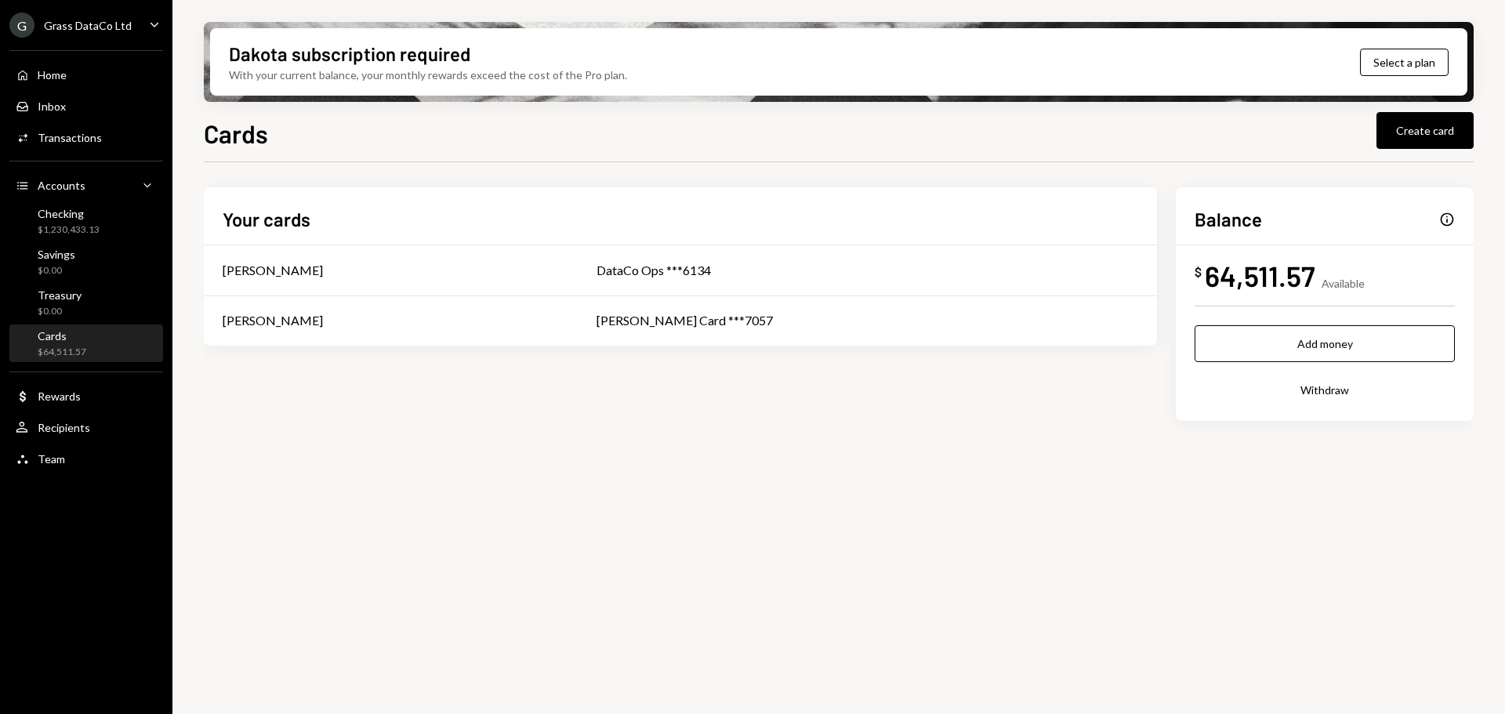
drag, startPoint x: 94, startPoint y: 20, endPoint x: 100, endPoint y: 26, distance: 8.3
click at [95, 20] on div "Grass DataCo Ltd" at bounding box center [88, 25] width 88 height 13
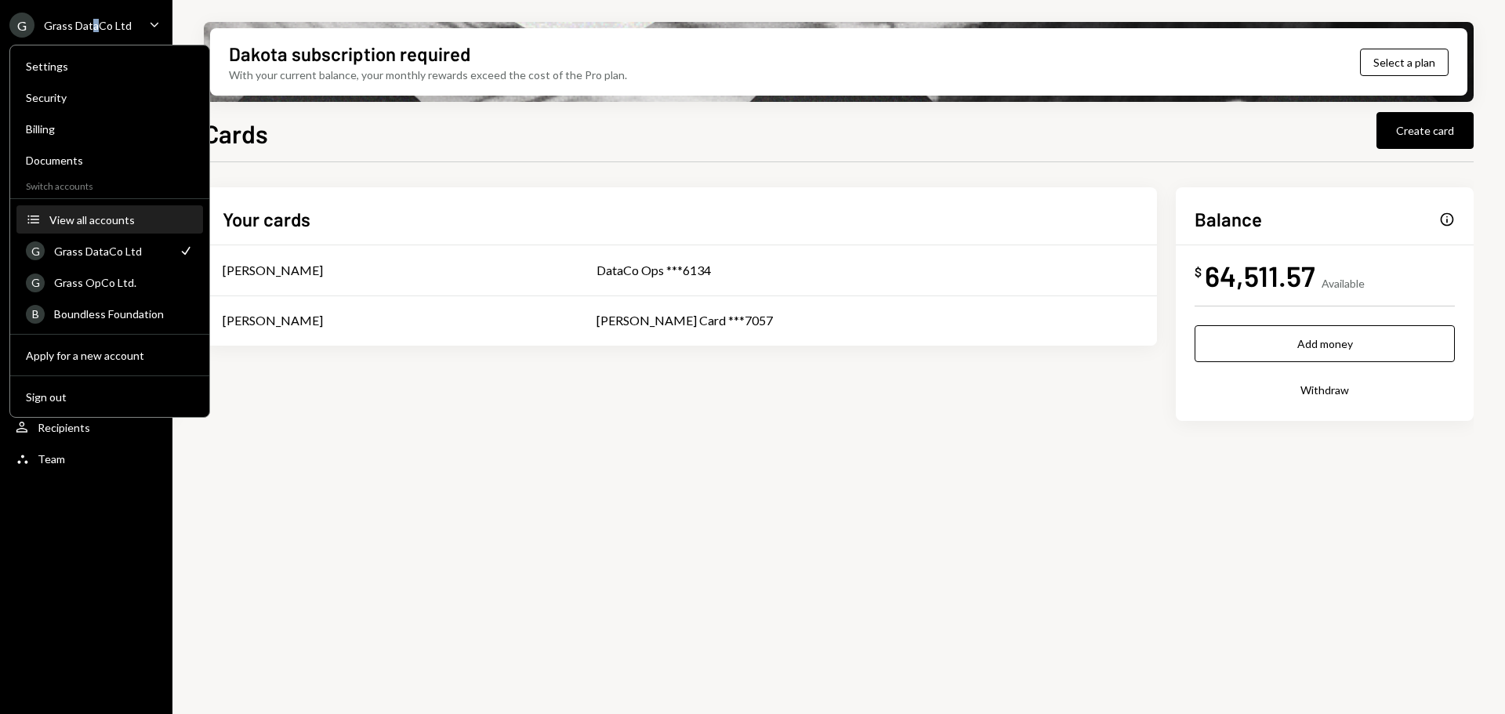
click at [84, 211] on button "Accounts View all accounts" at bounding box center [109, 220] width 187 height 28
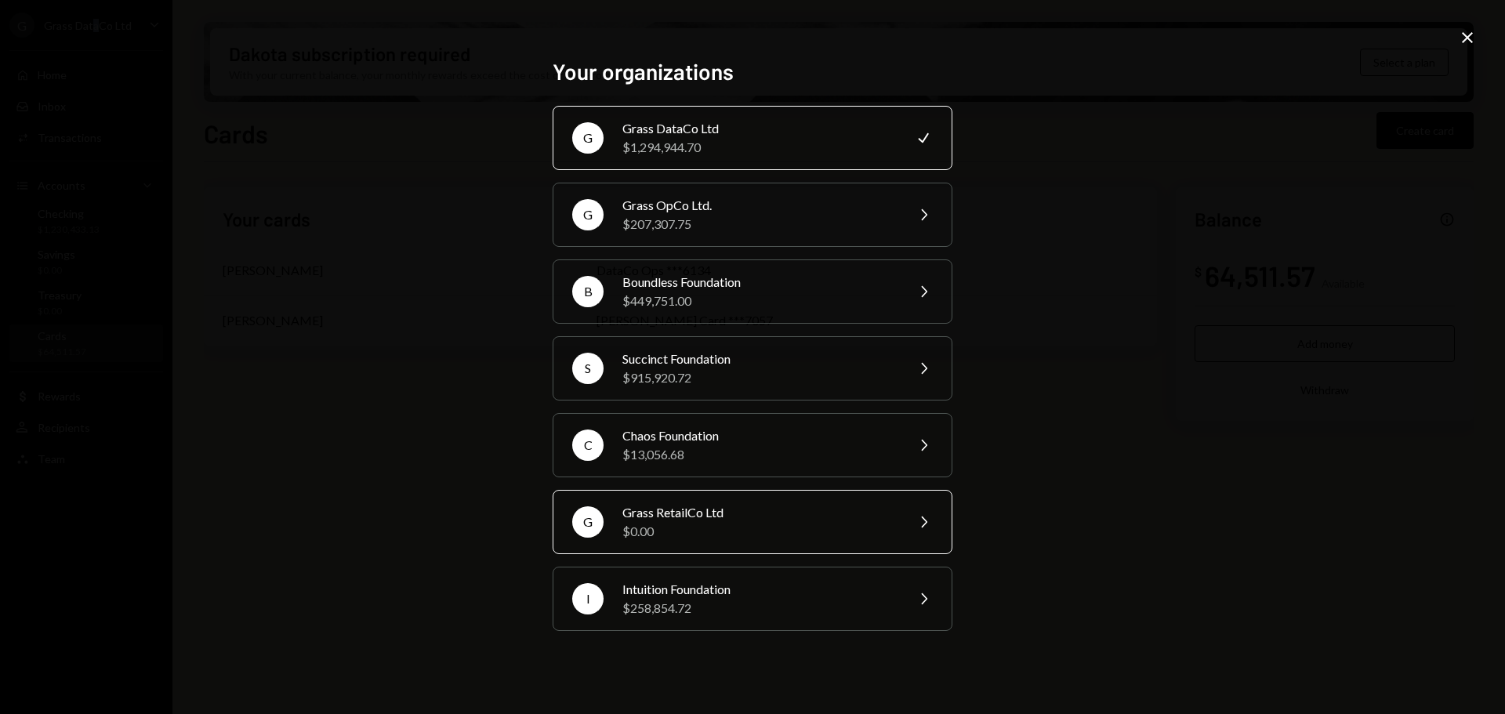
click at [717, 521] on div "Grass RetailCo Ltd" at bounding box center [759, 512] width 273 height 19
